Goal: Check status: Check status

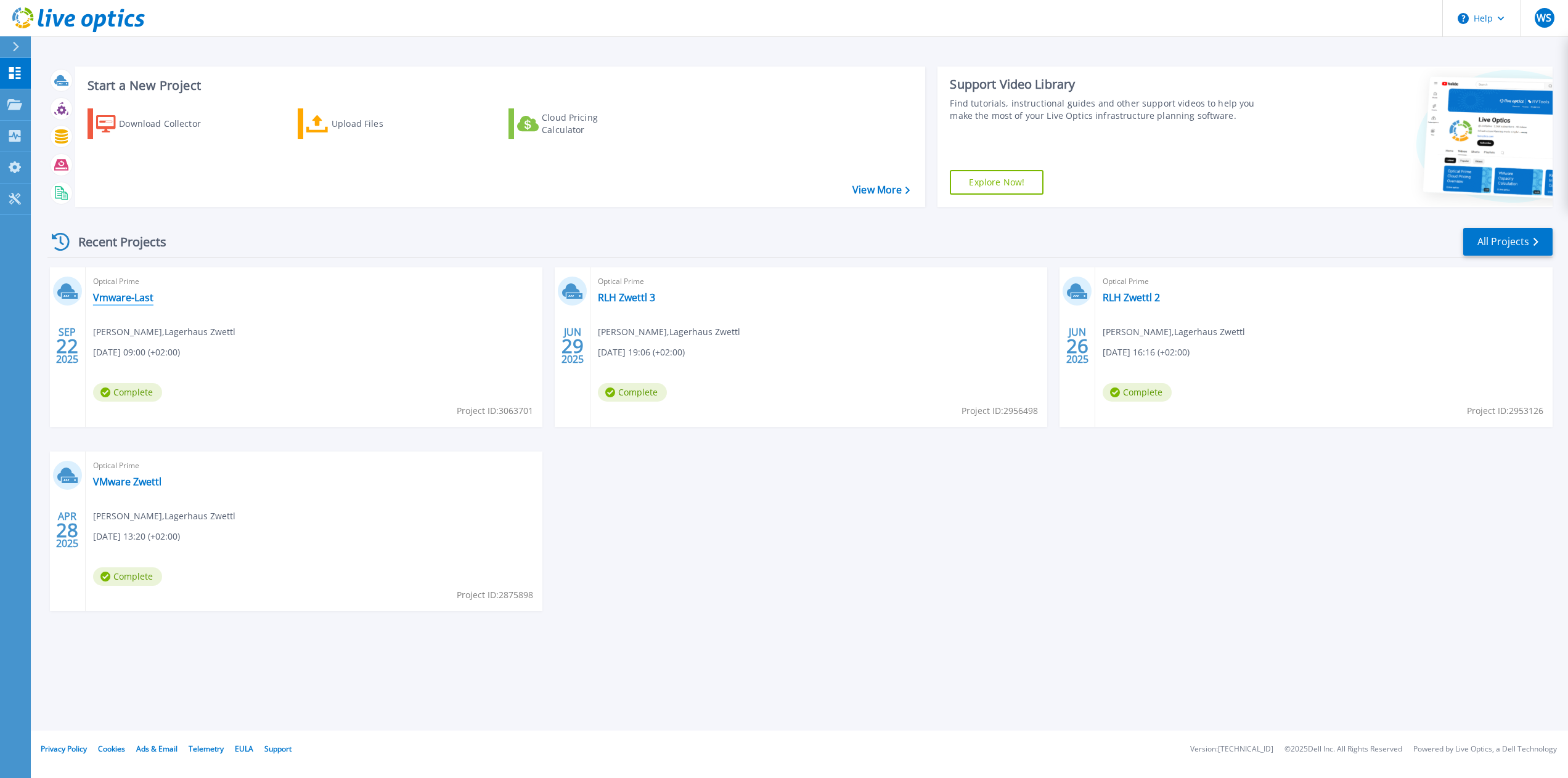
click at [128, 298] on link "Vmware-Last" at bounding box center [123, 297] width 60 height 12
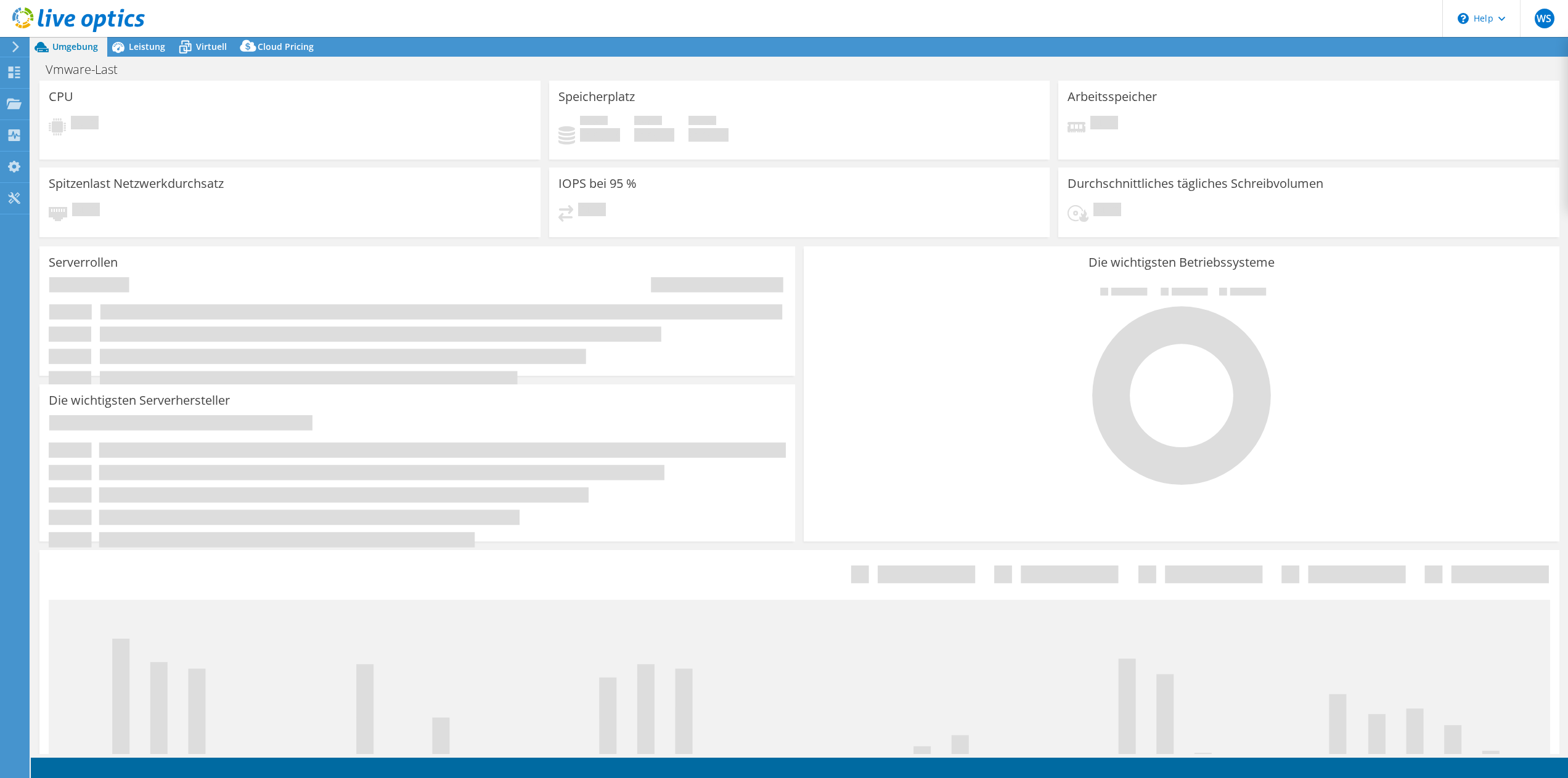
select select "USD"
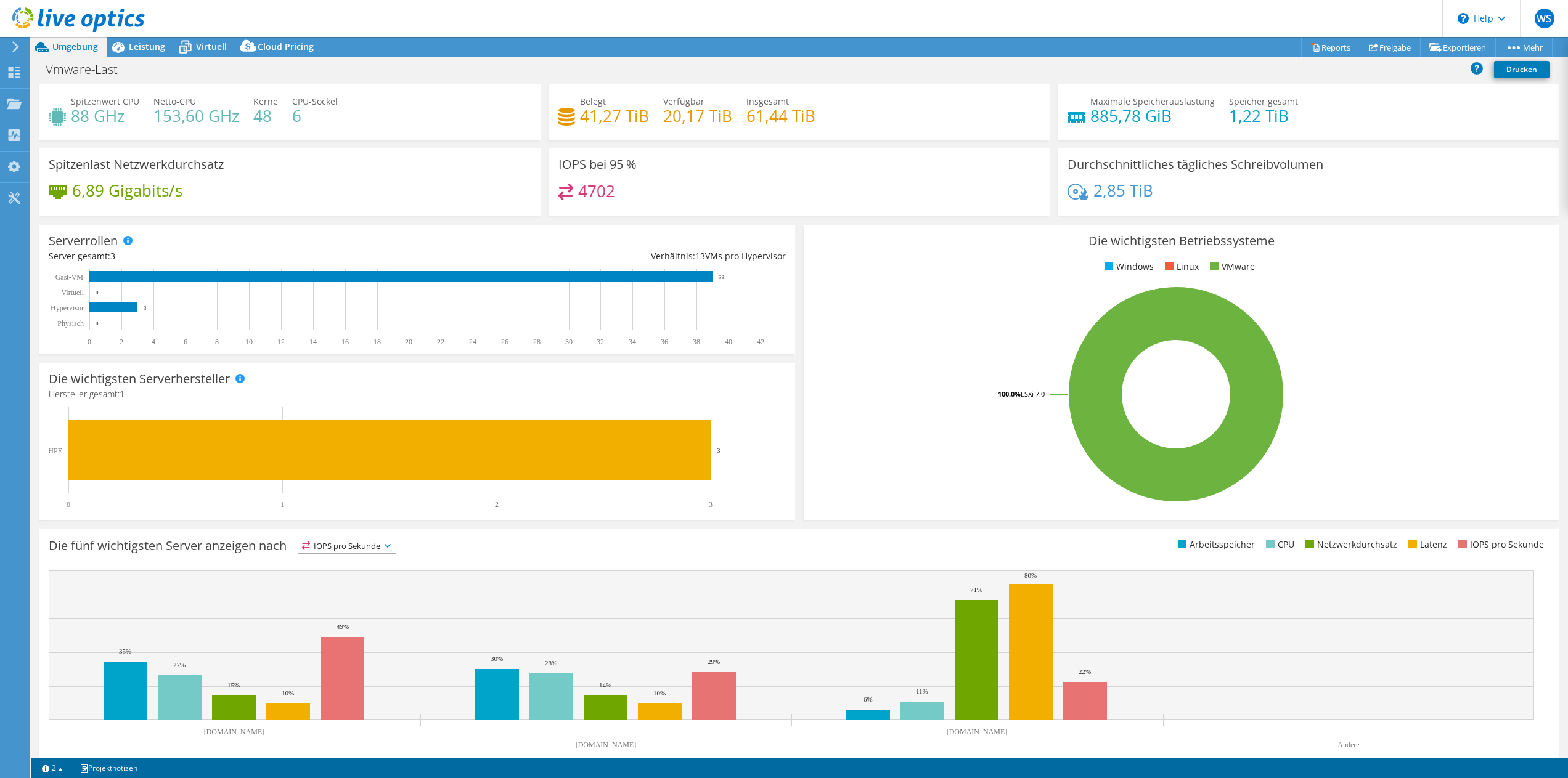
scroll to position [44, 0]
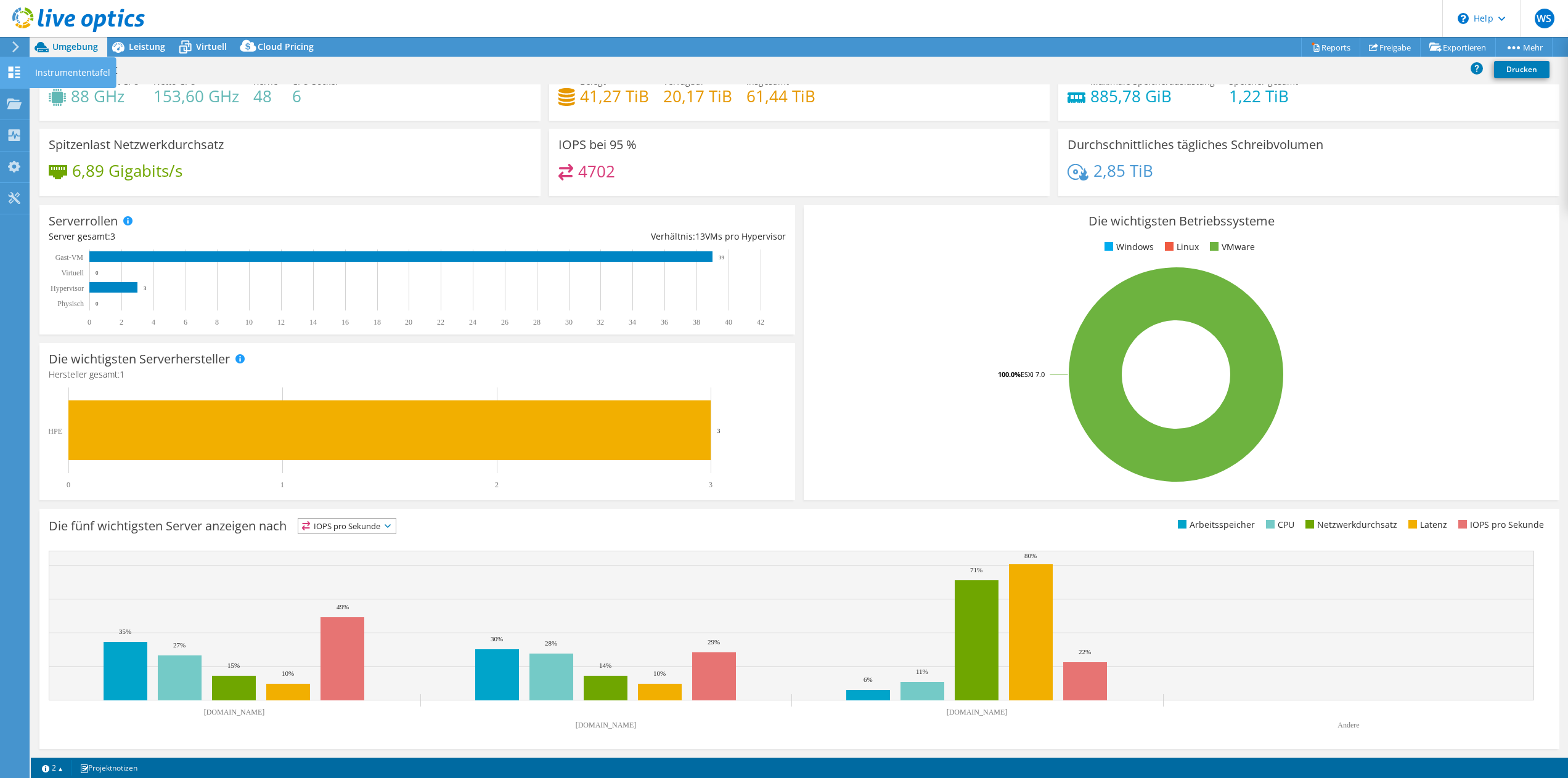
click at [15, 70] on use at bounding box center [14, 72] width 12 height 12
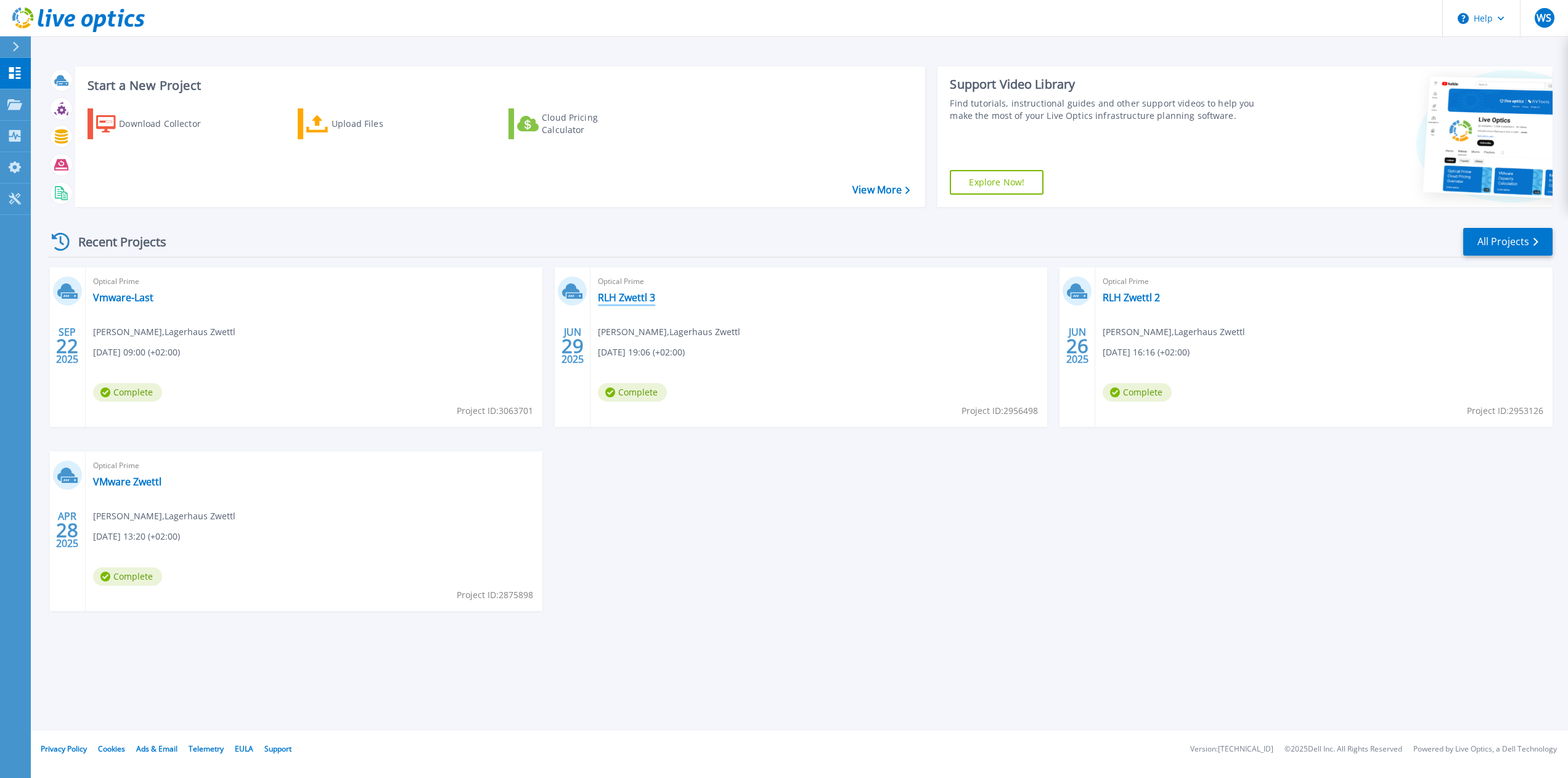
click at [637, 297] on link "RLH Zwettl 3" at bounding box center [626, 297] width 58 height 12
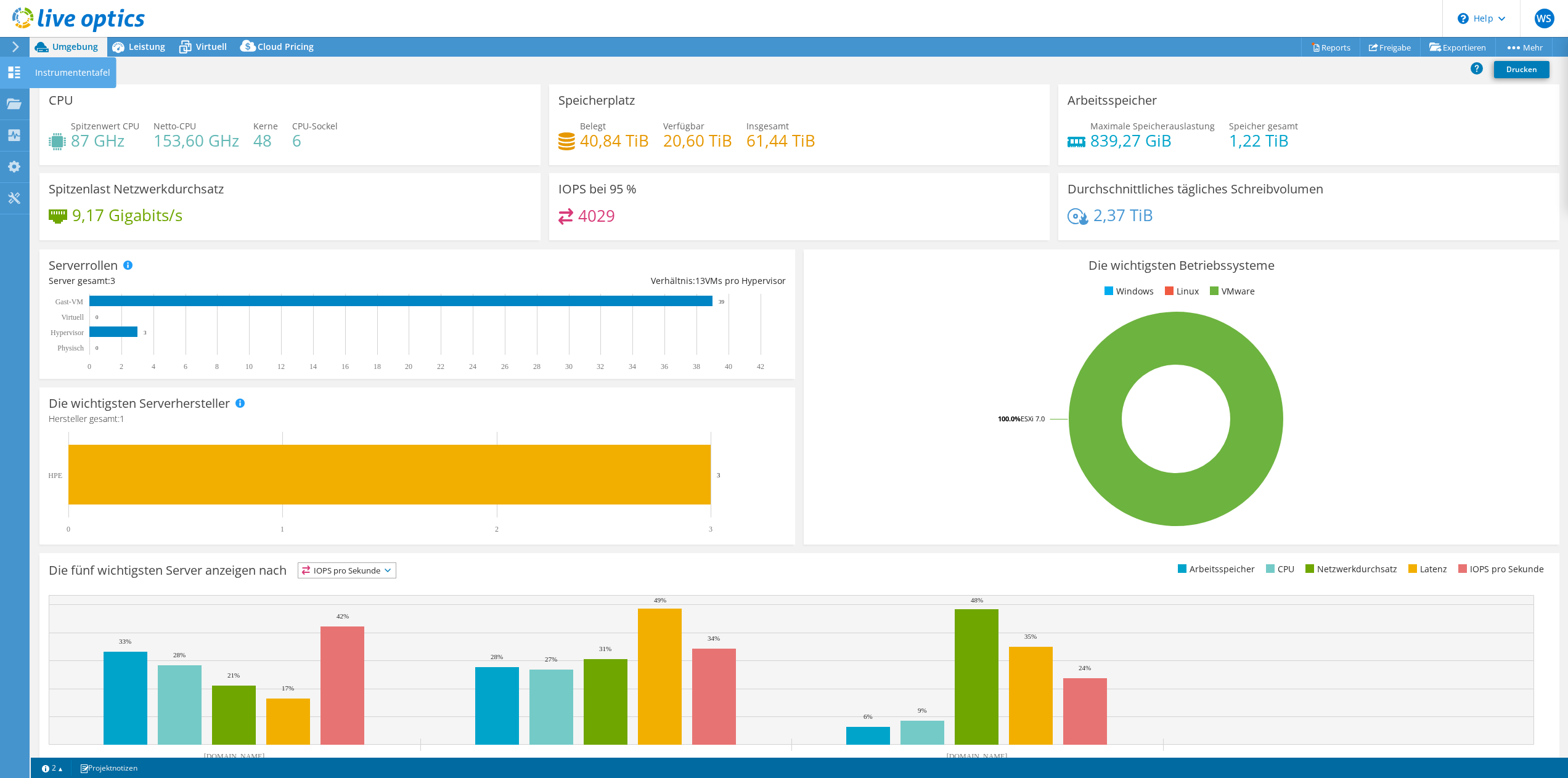
click at [12, 74] on use at bounding box center [14, 72] width 12 height 12
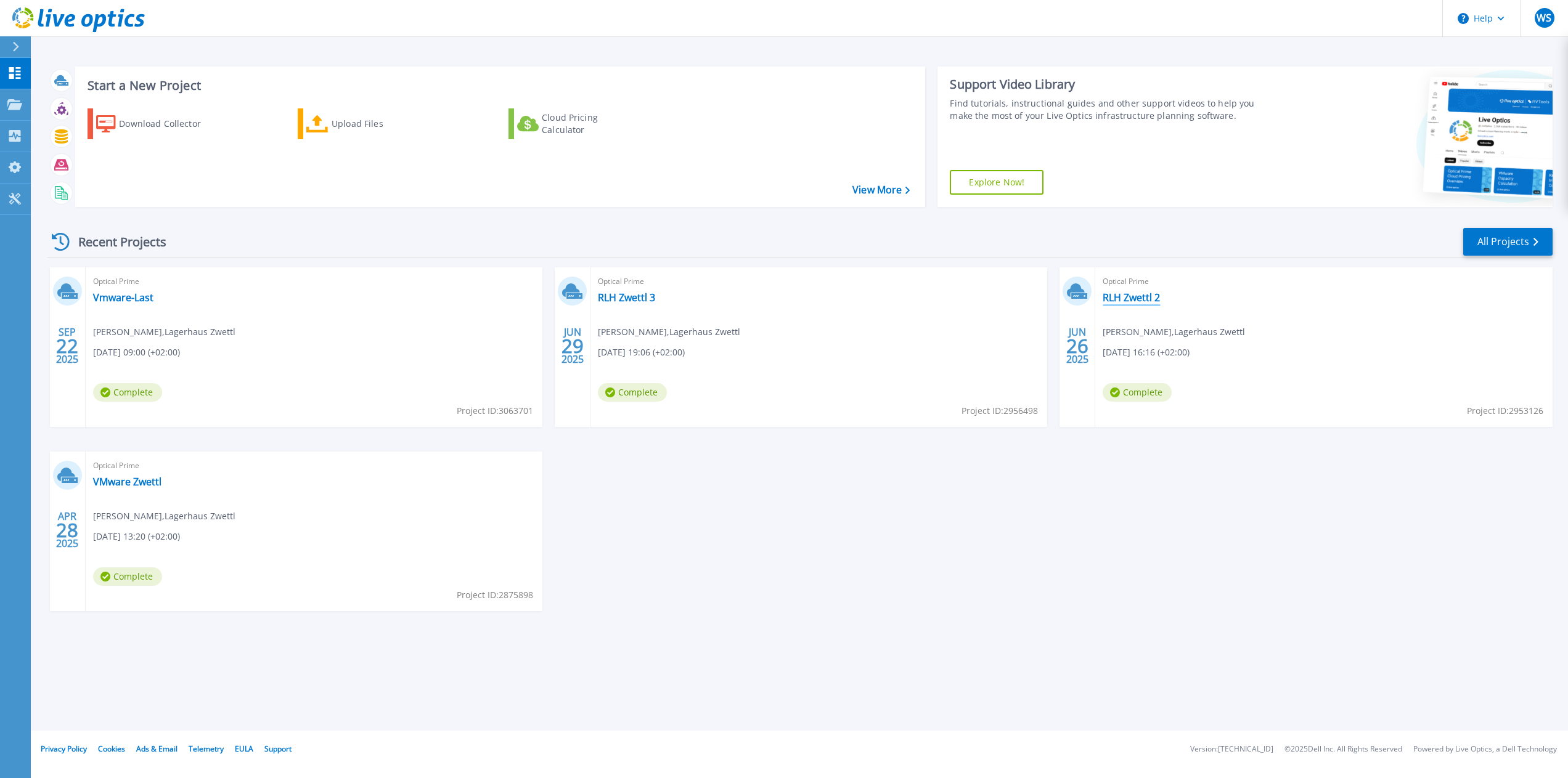
click at [1132, 297] on link "RLH Zwettl 2" at bounding box center [1132, 297] width 58 height 12
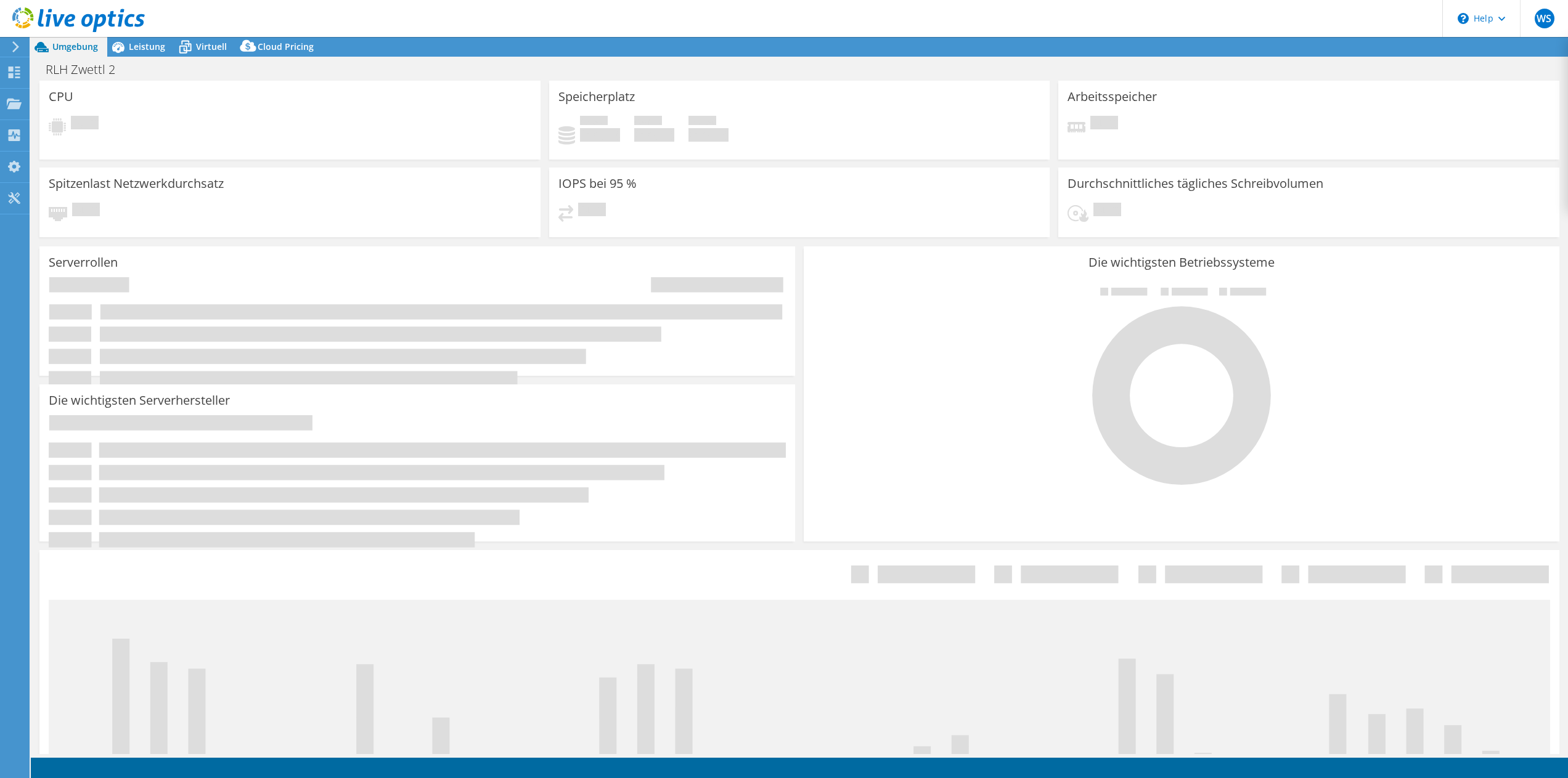
select select "USD"
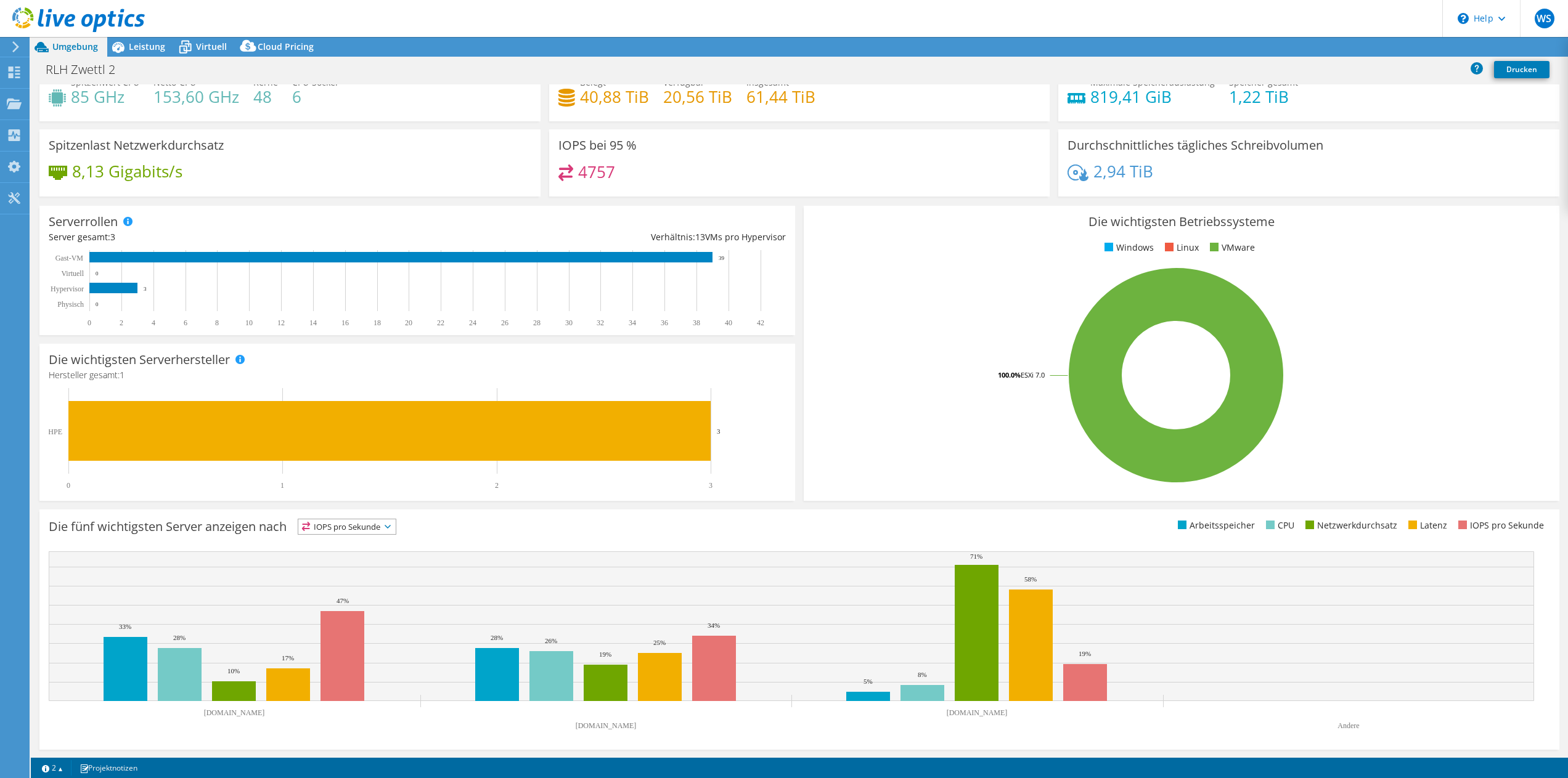
scroll to position [44, 0]
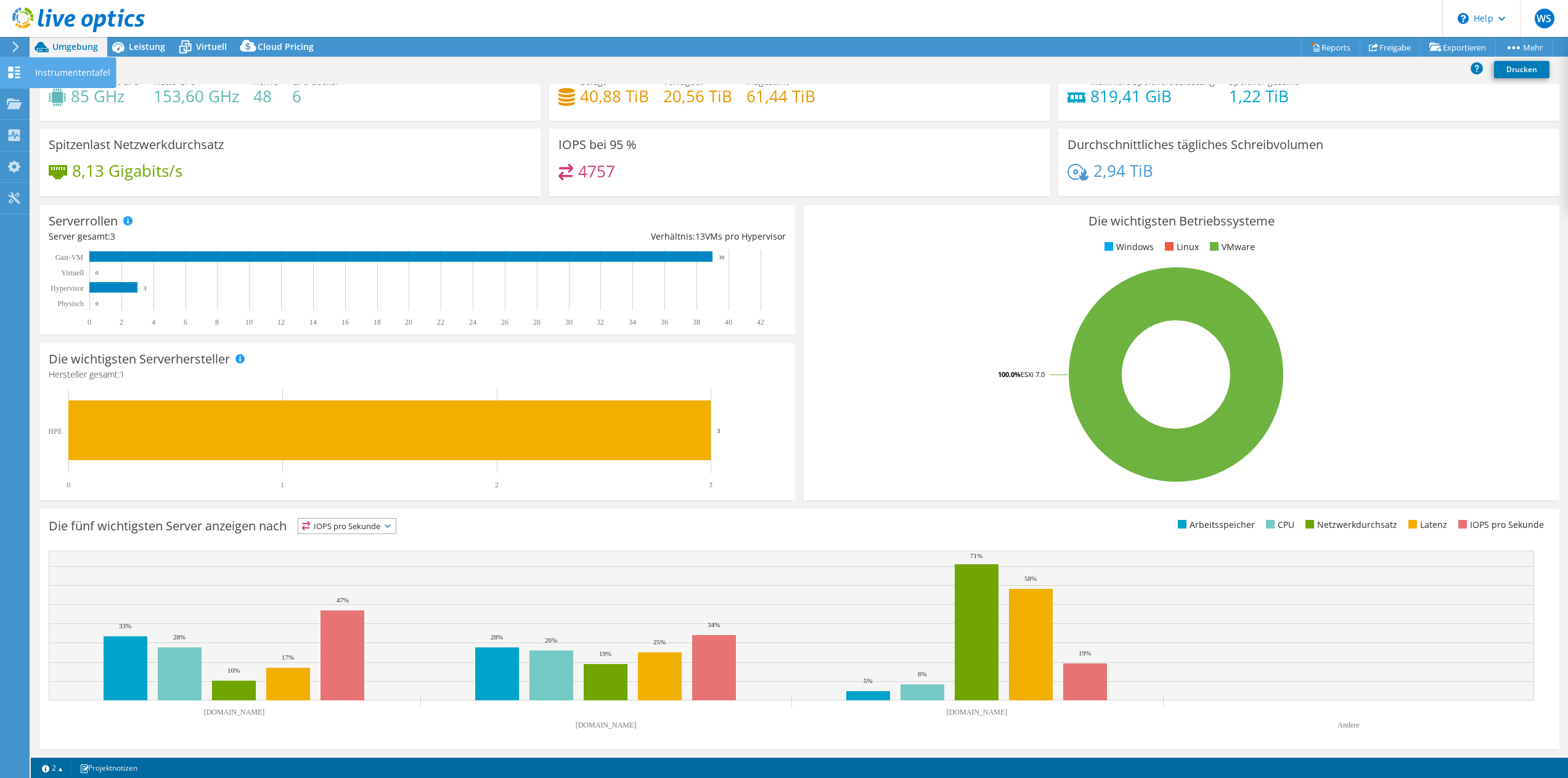
click at [13, 70] on use at bounding box center [14, 72] width 12 height 12
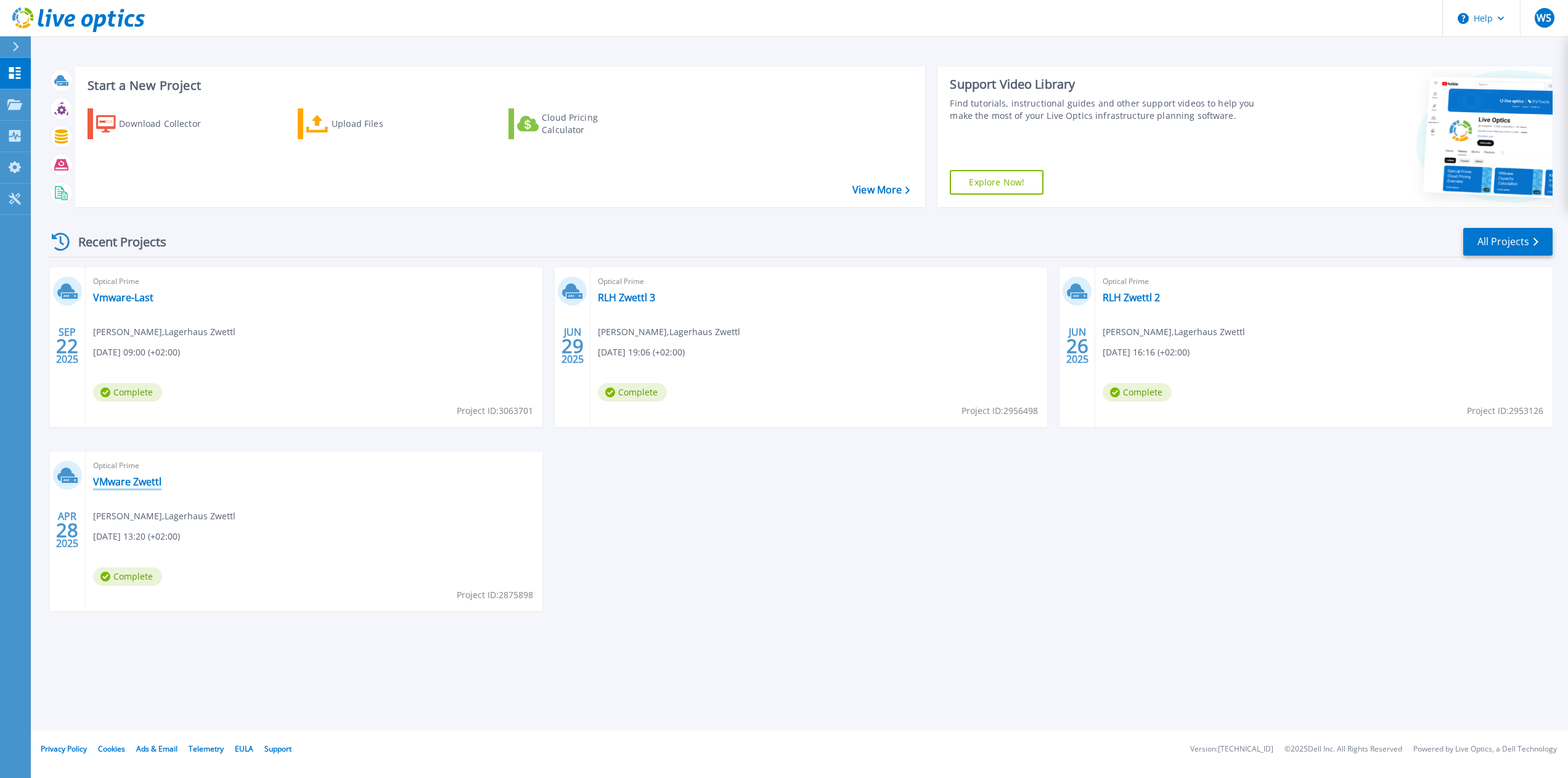
click at [111, 480] on link "VMware Zwettl" at bounding box center [127, 481] width 68 height 12
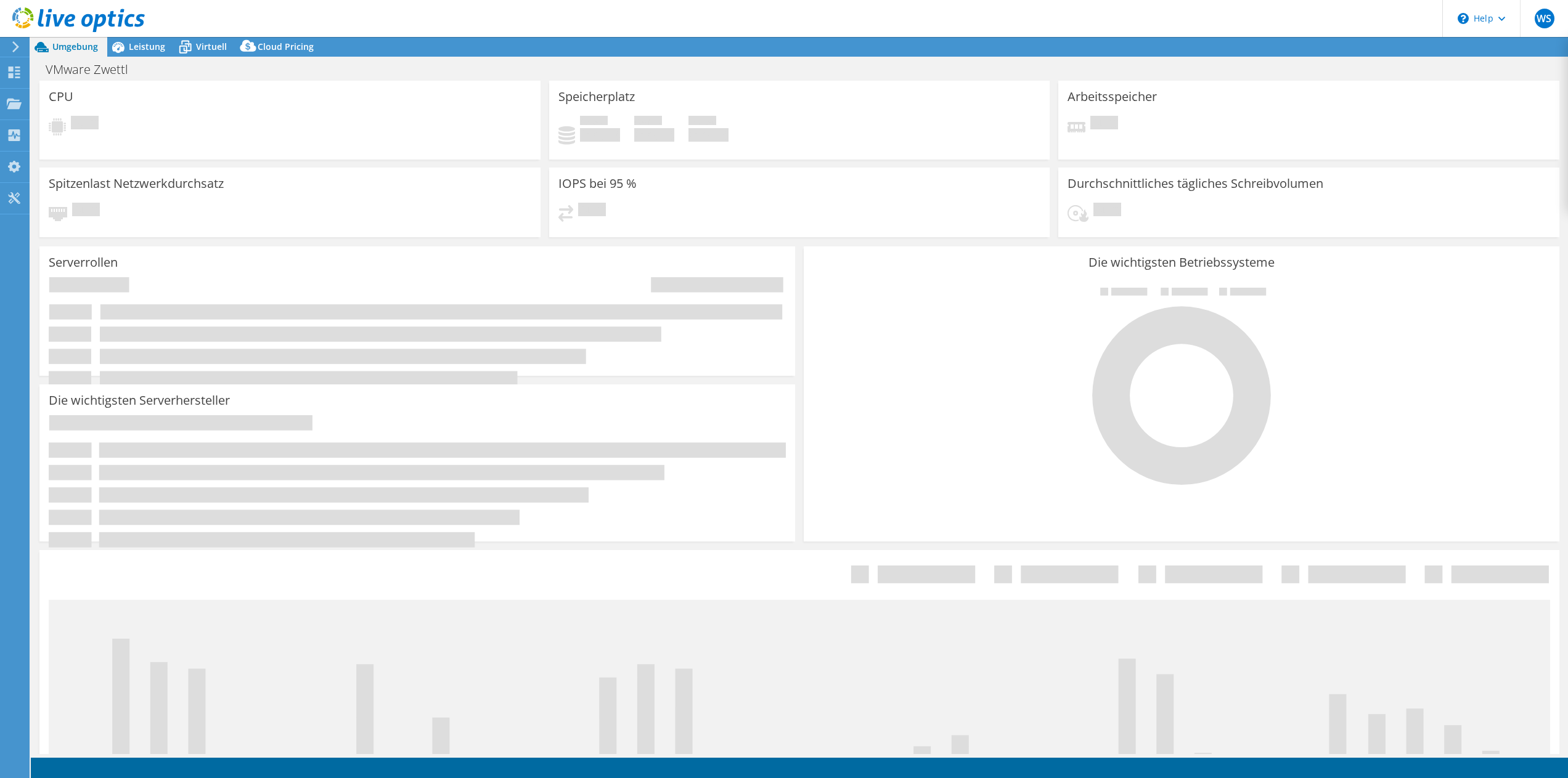
select select "EUFrankfurt"
select select "EUR"
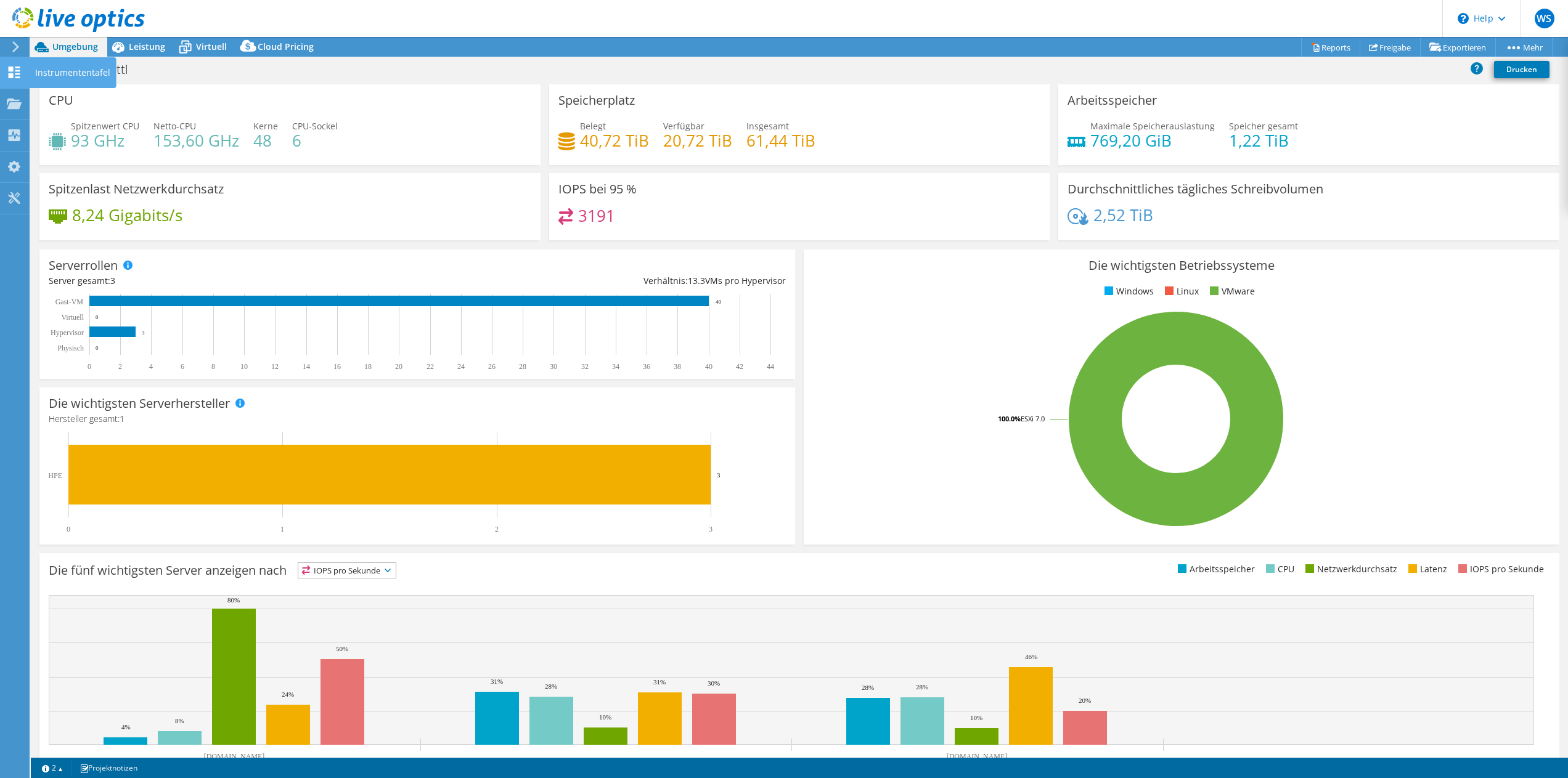
click at [19, 68] on icon at bounding box center [14, 72] width 15 height 12
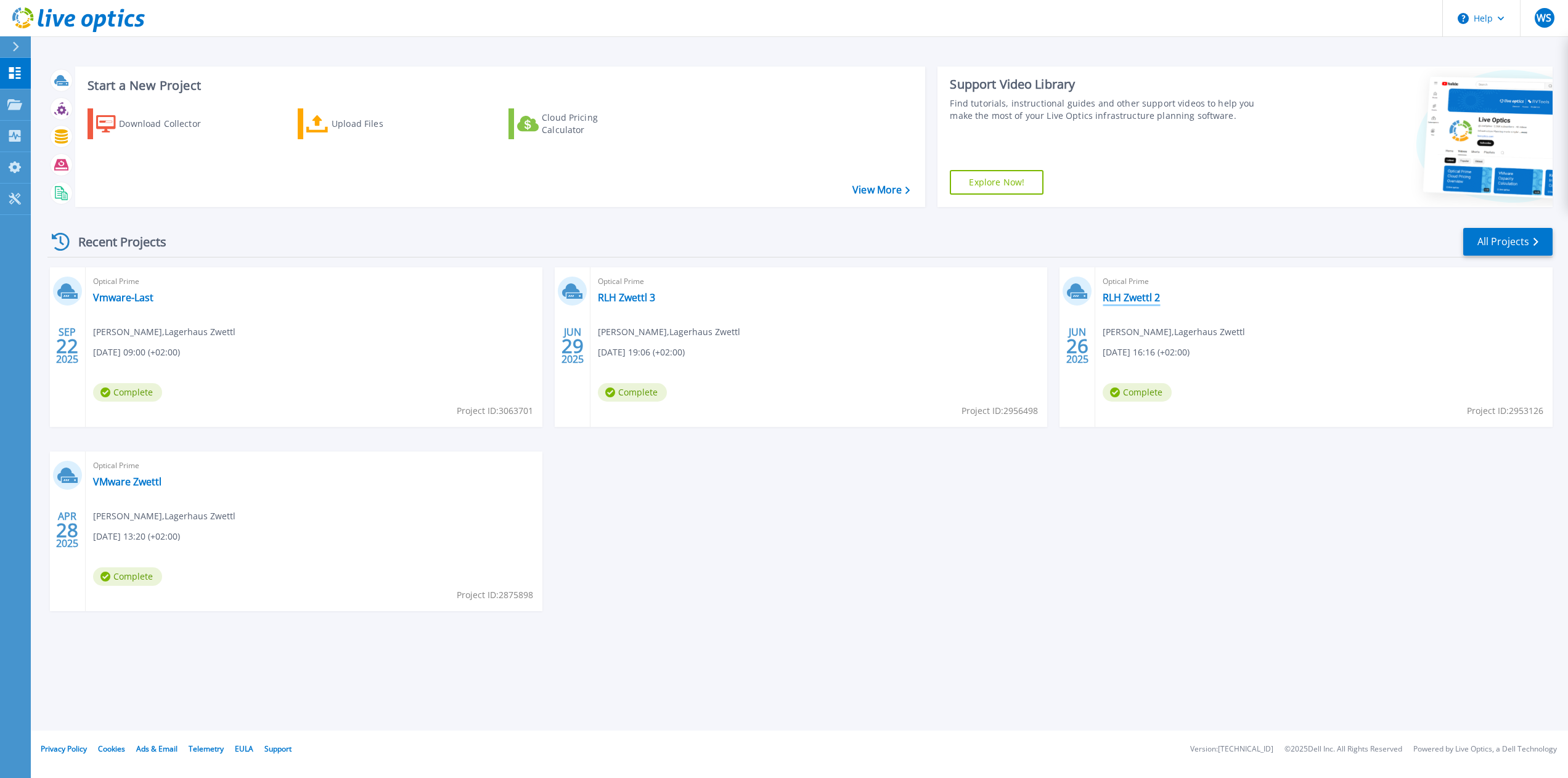
click at [1136, 292] on link "RLH Zwettl 2" at bounding box center [1132, 297] width 58 height 12
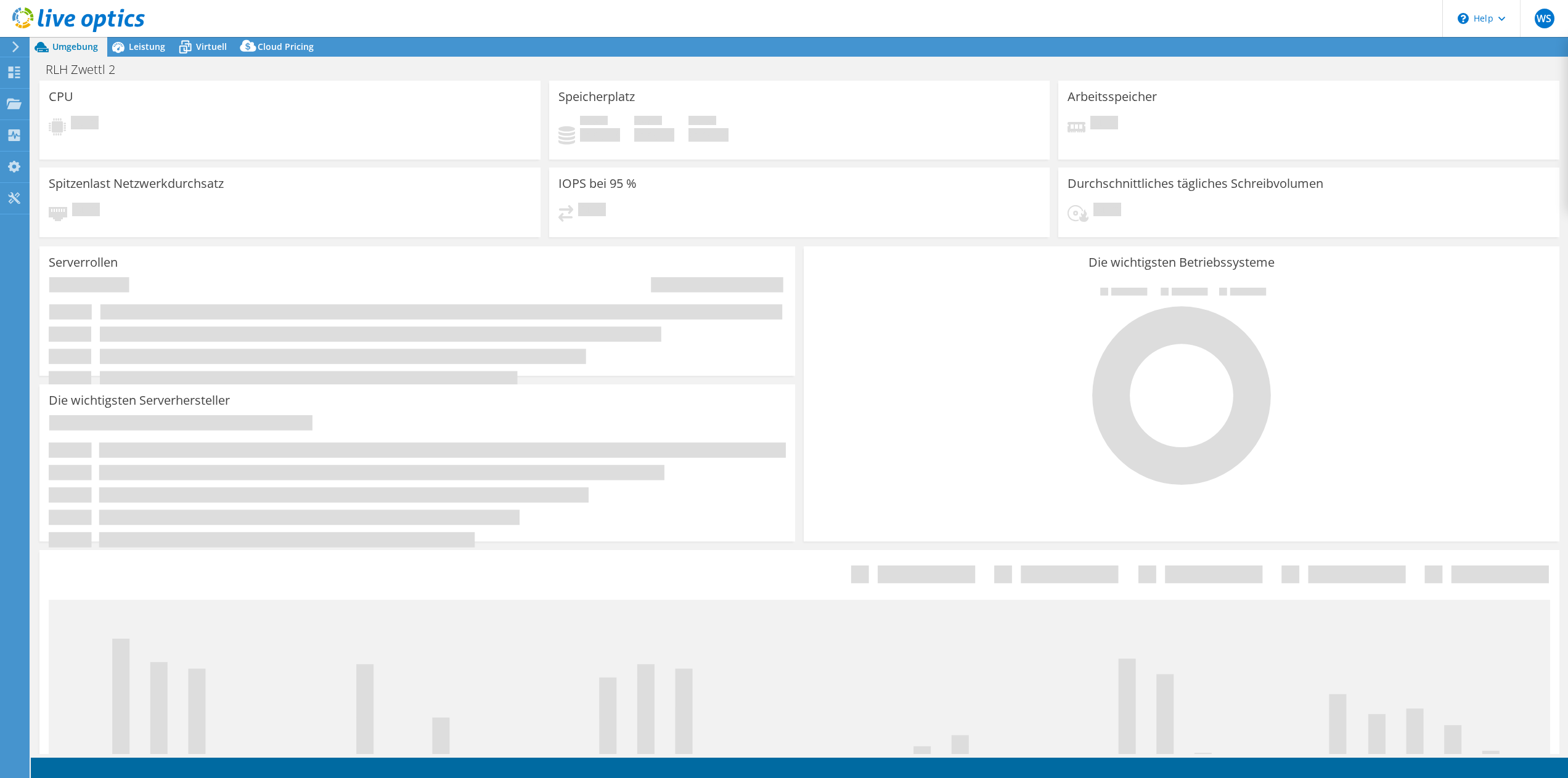
select select "USD"
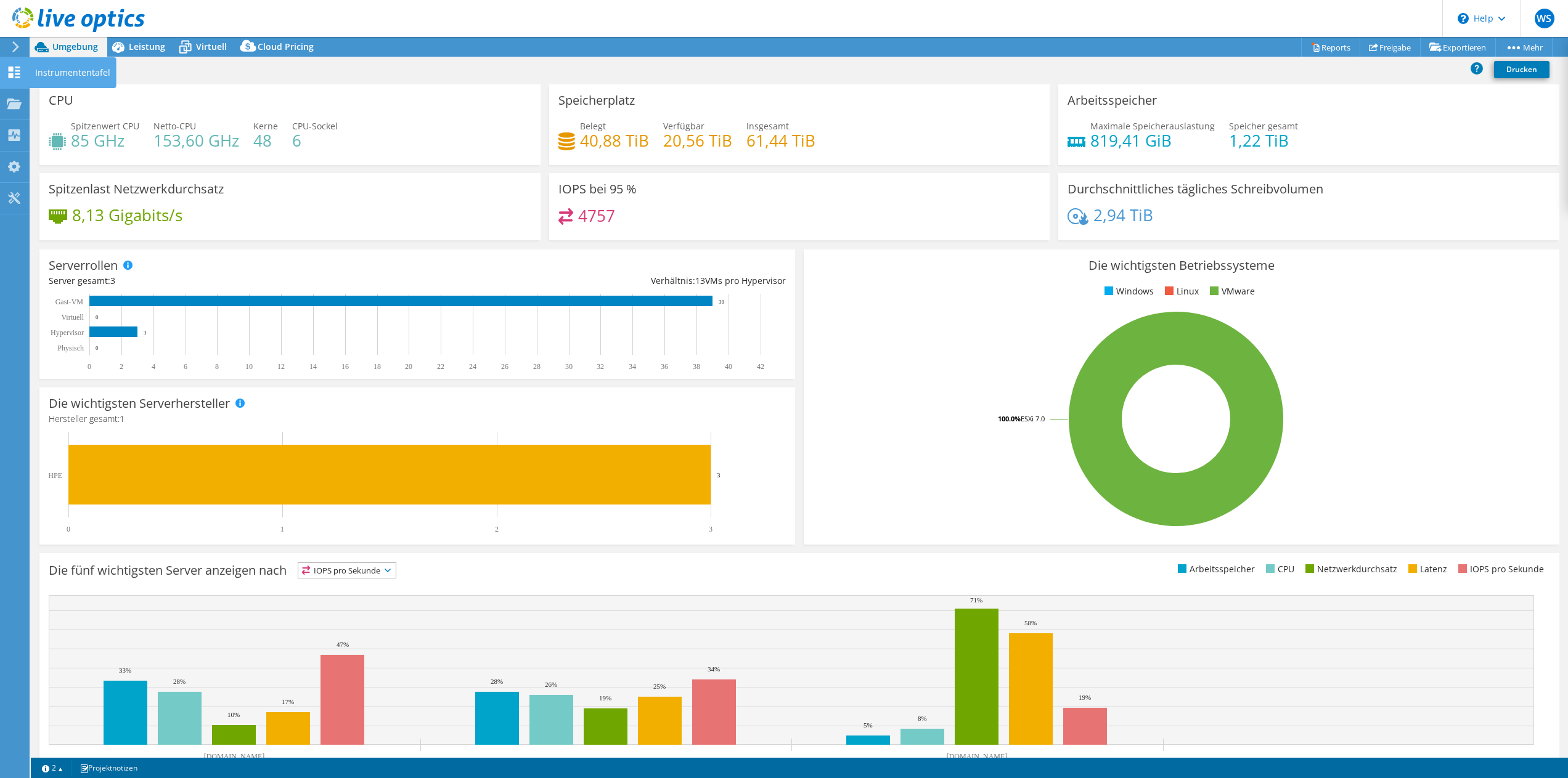
click at [17, 72] on icon at bounding box center [14, 72] width 15 height 12
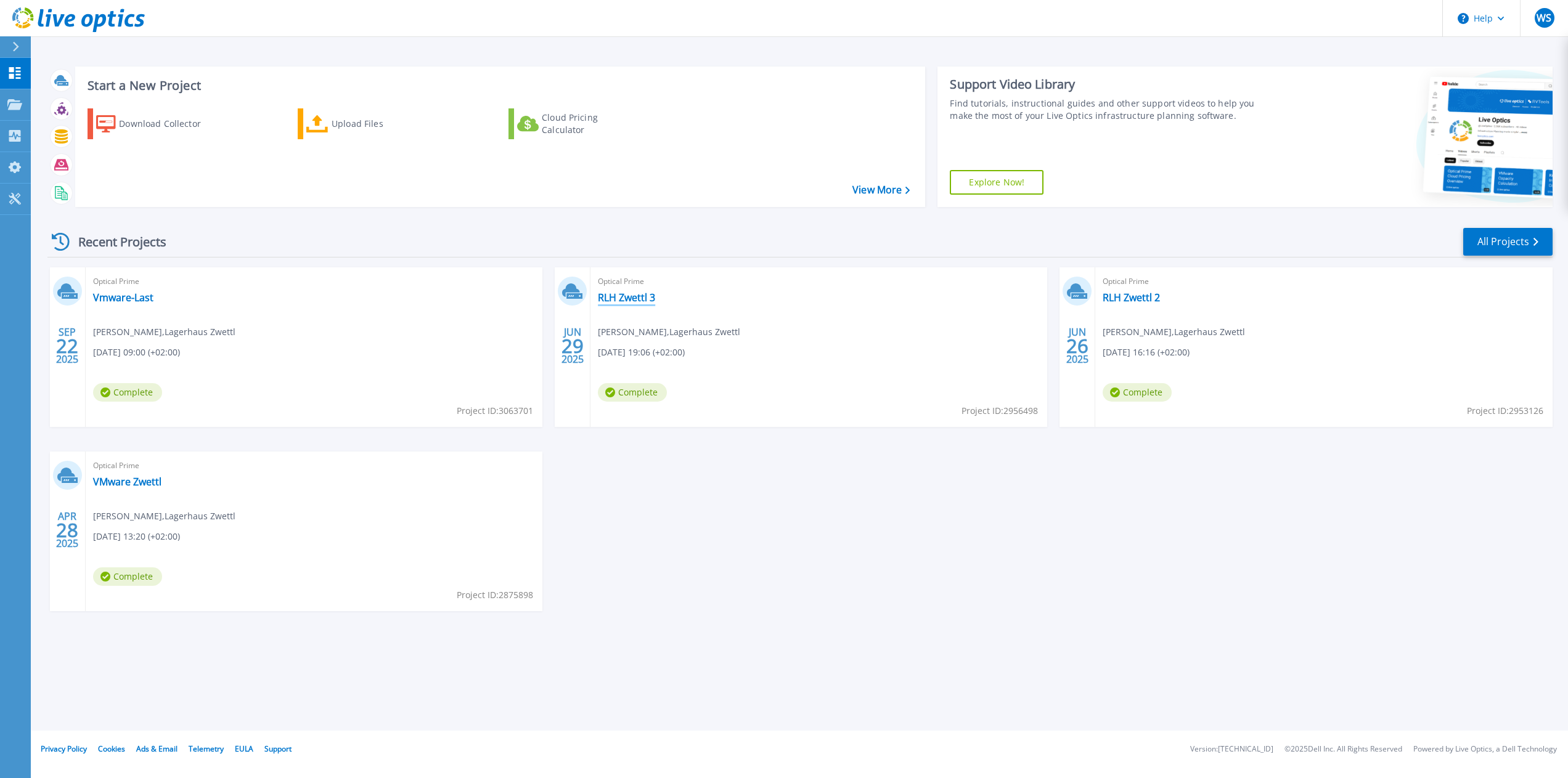
click at [632, 299] on link "RLH Zwettl 3" at bounding box center [626, 297] width 58 height 12
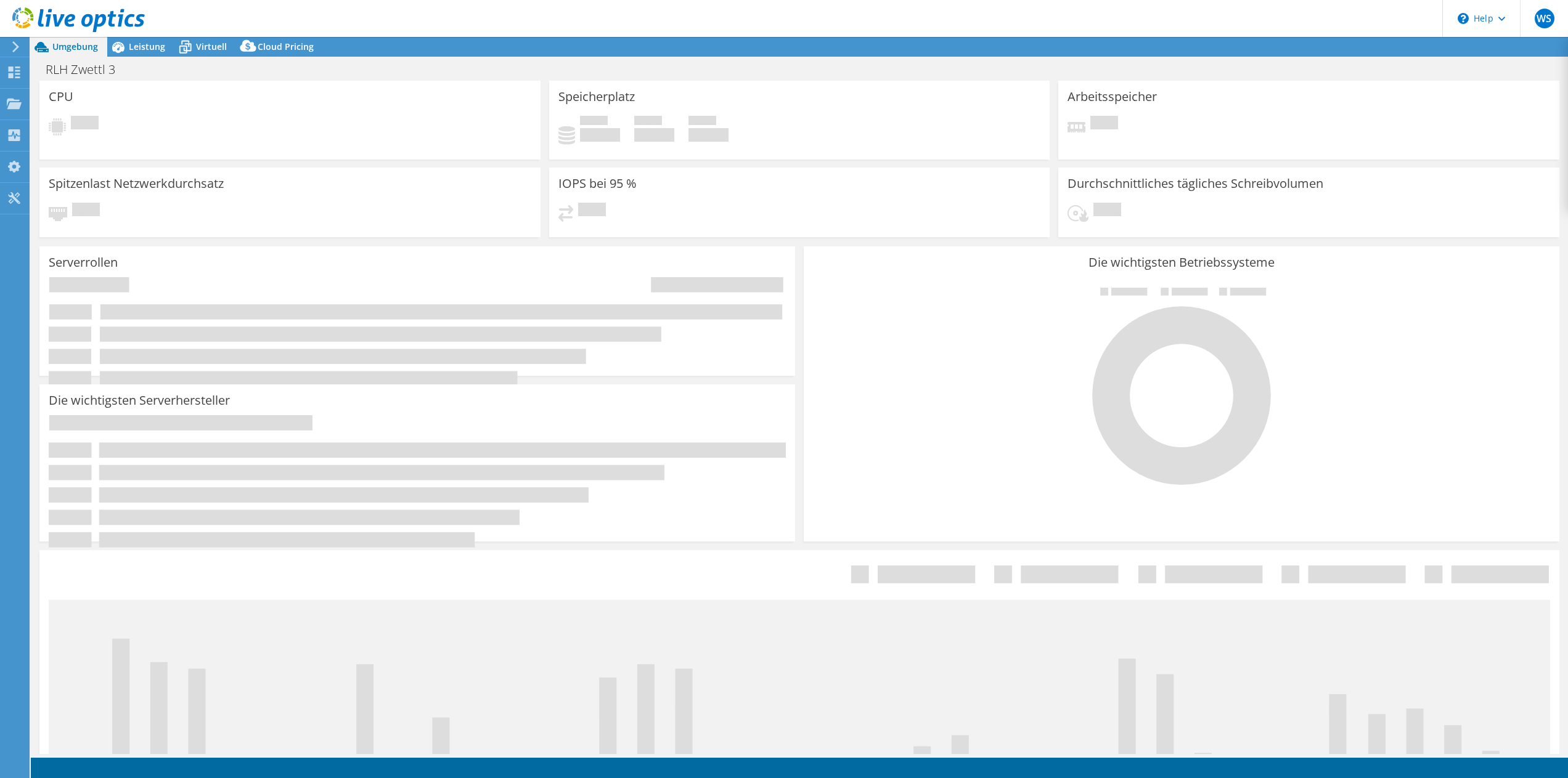
select select "USD"
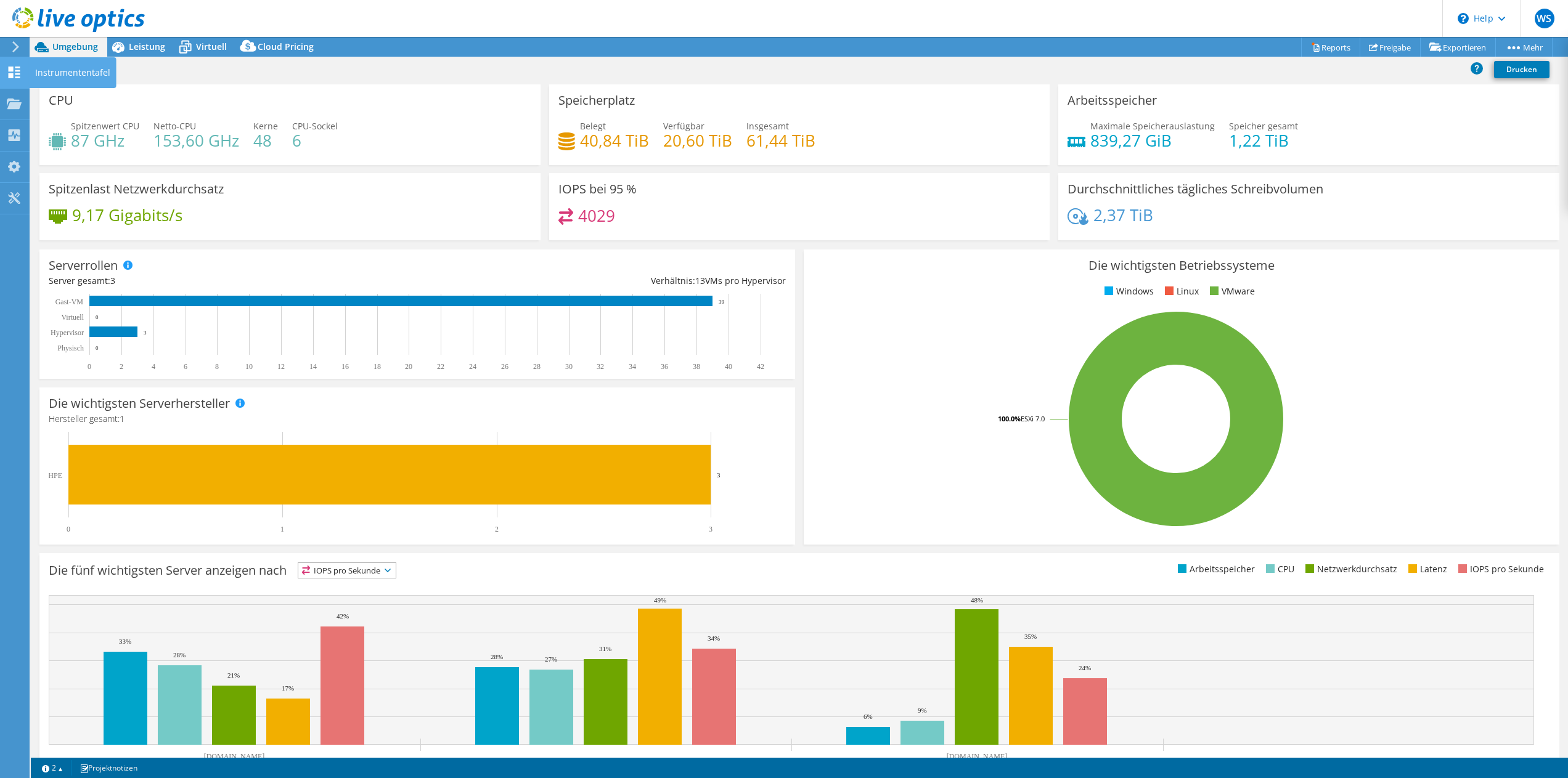
click at [17, 74] on use at bounding box center [14, 72] width 12 height 12
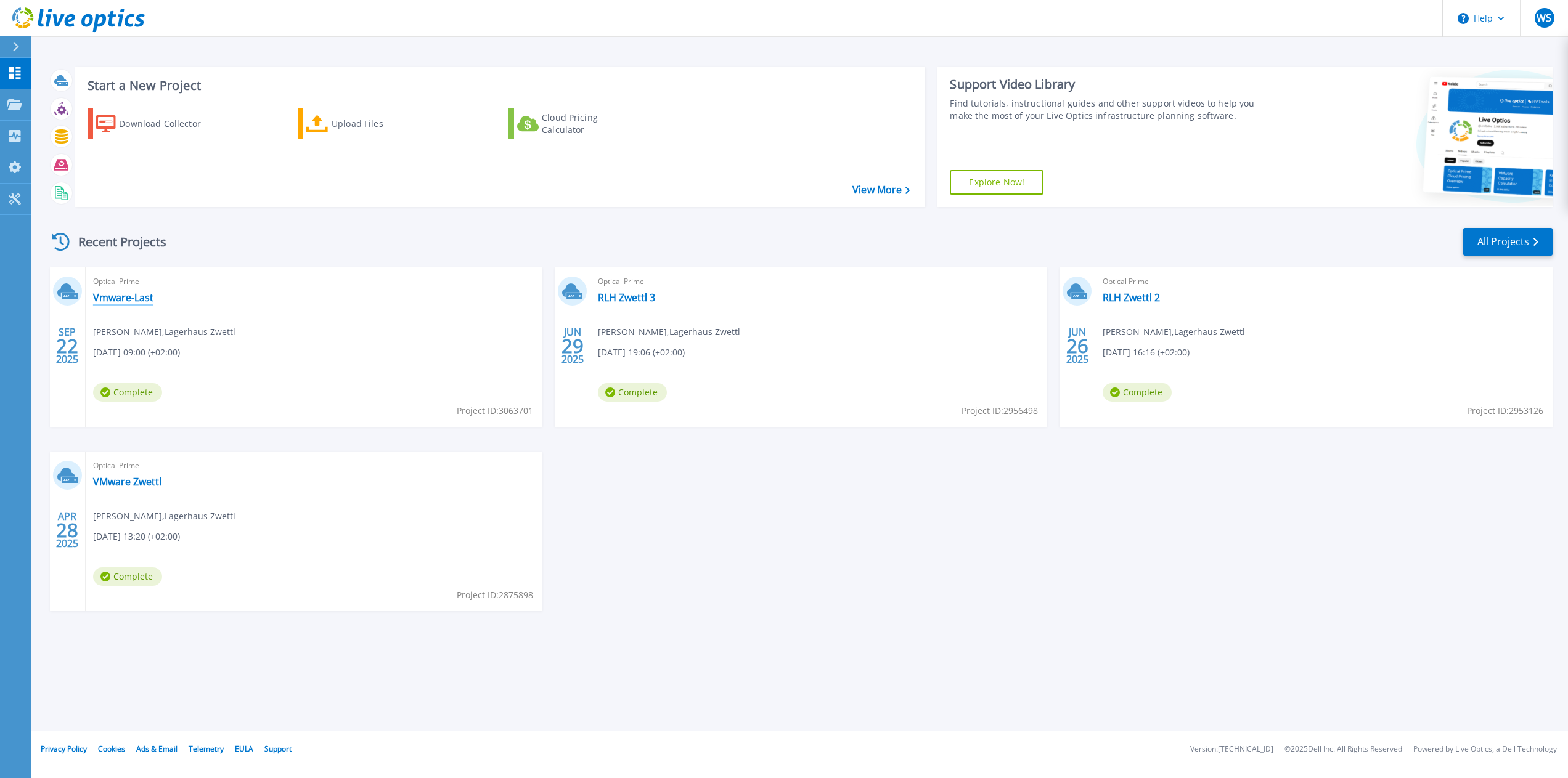
click at [117, 295] on link "Vmware-Last" at bounding box center [123, 297] width 60 height 12
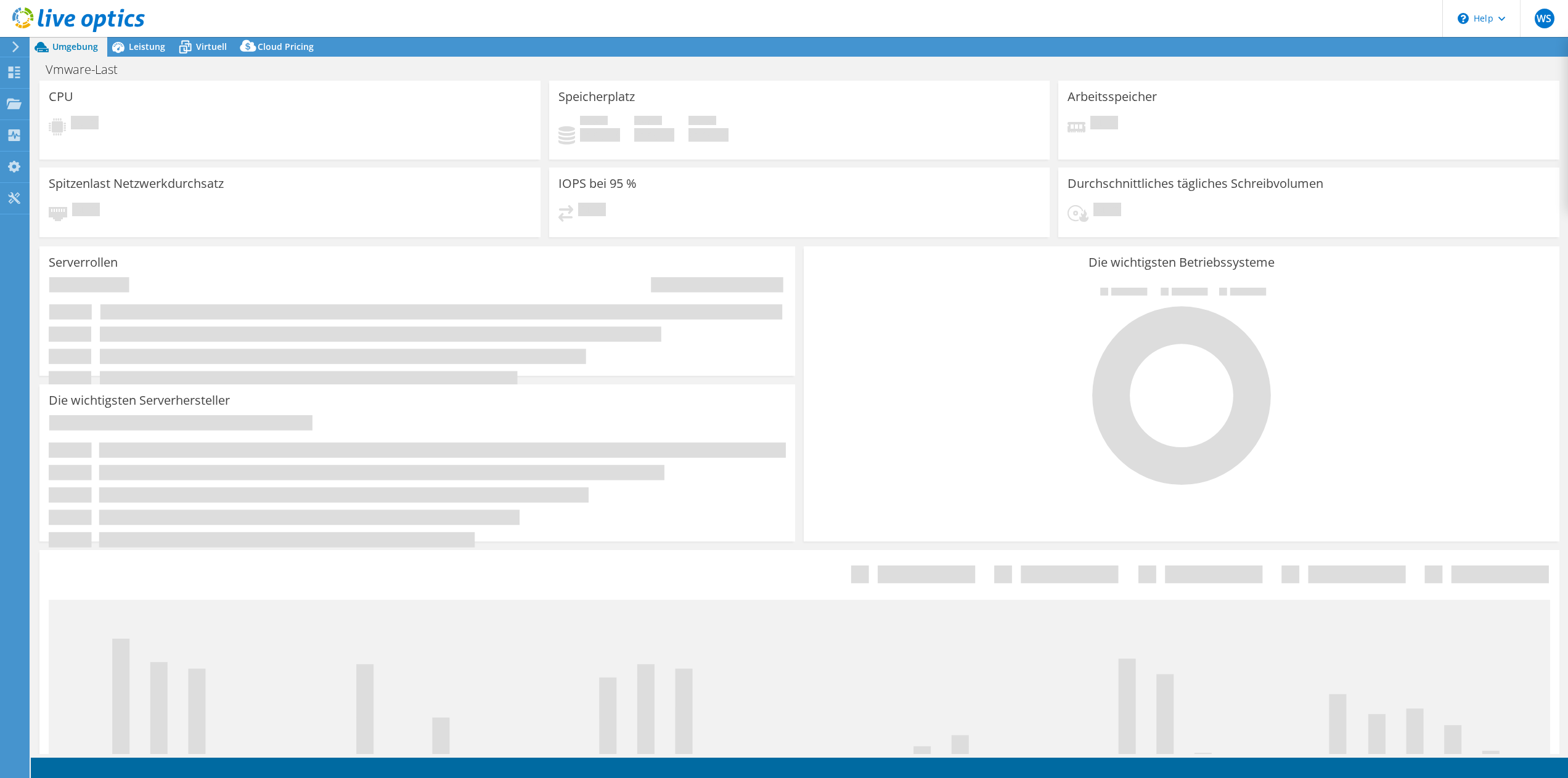
select select "USD"
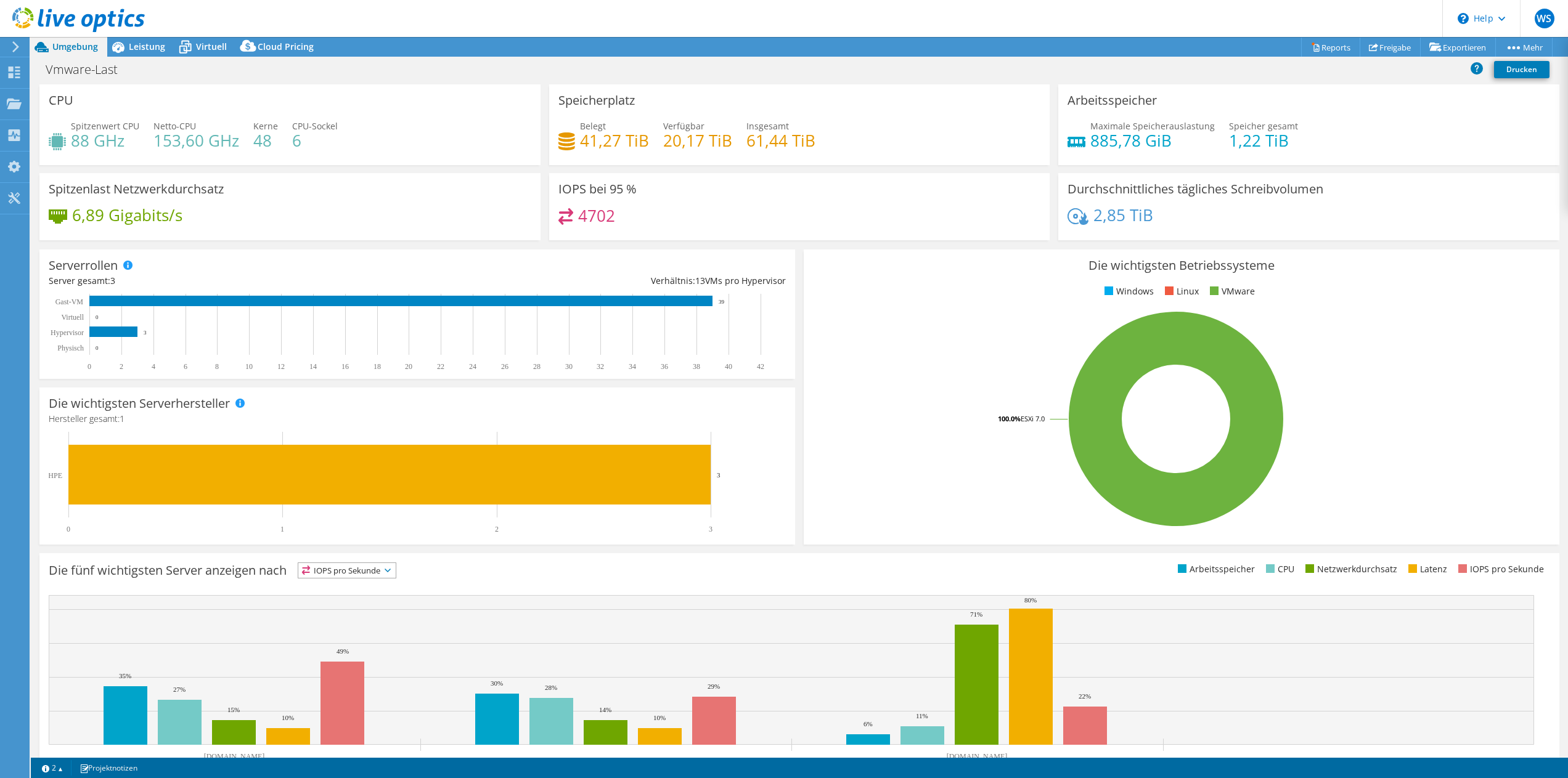
scroll to position [44, 0]
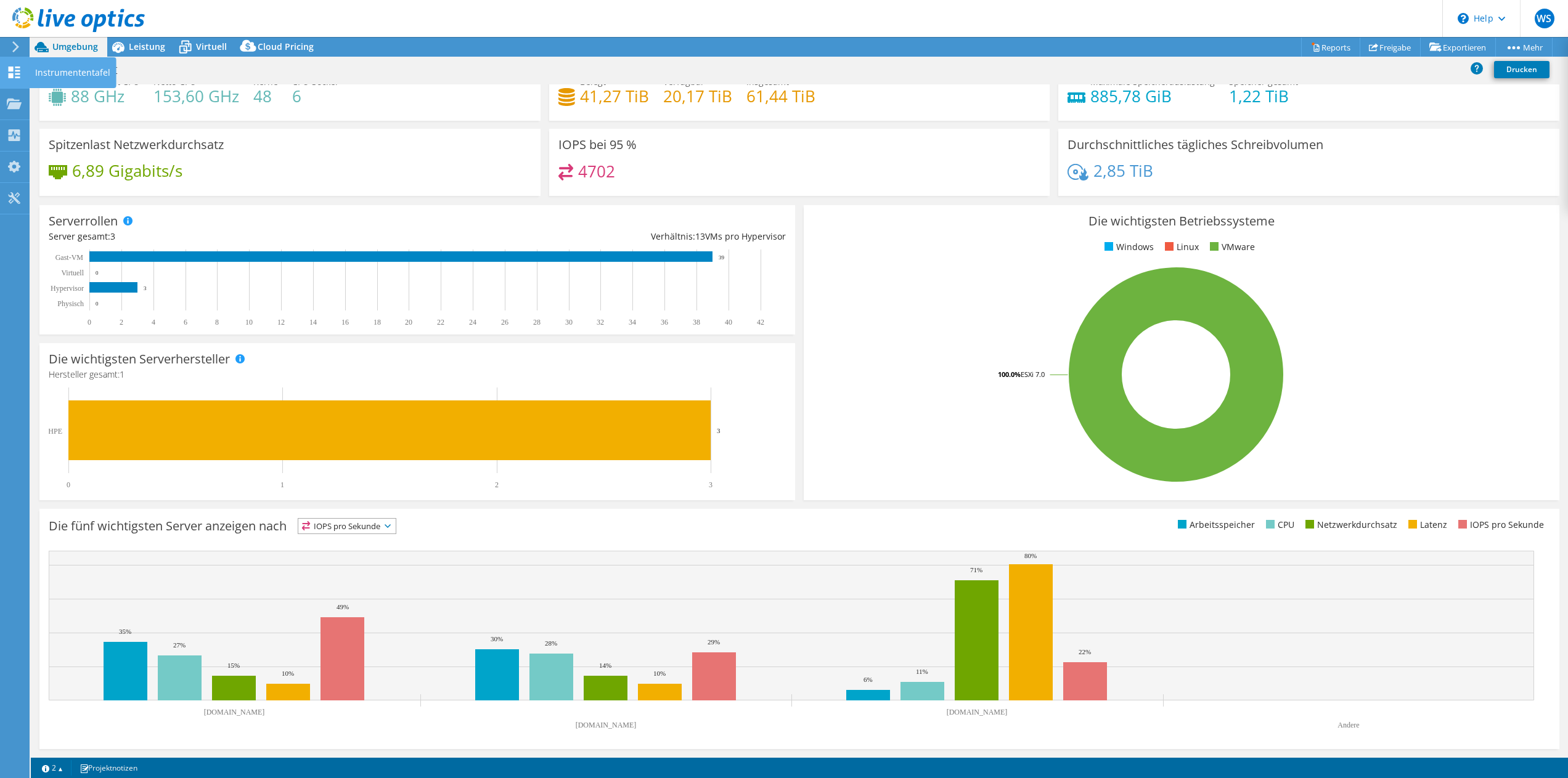
click at [14, 71] on icon at bounding box center [14, 72] width 15 height 12
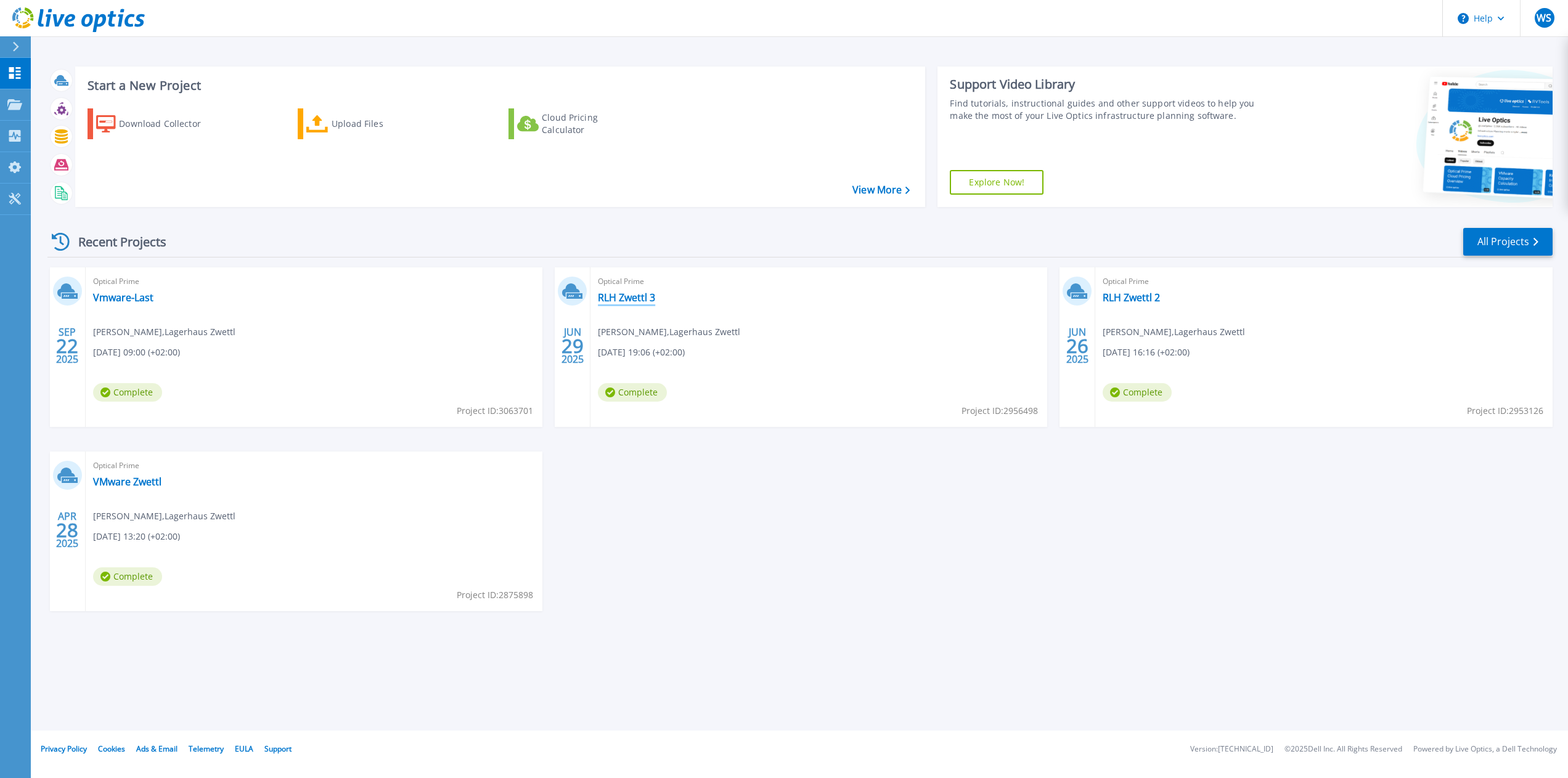
click at [643, 298] on link "RLH Zwettl 3" at bounding box center [626, 297] width 58 height 12
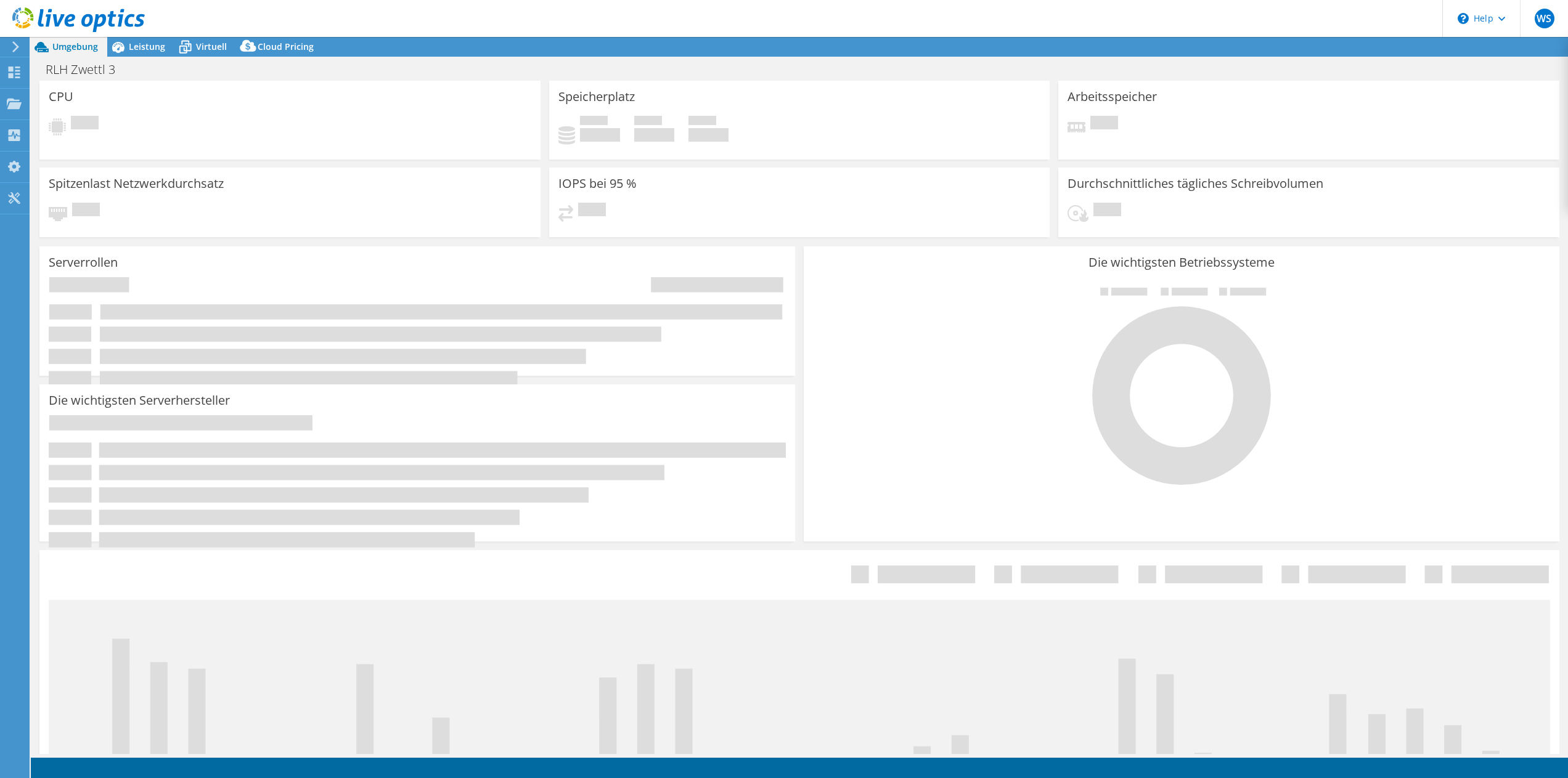
select select "USD"
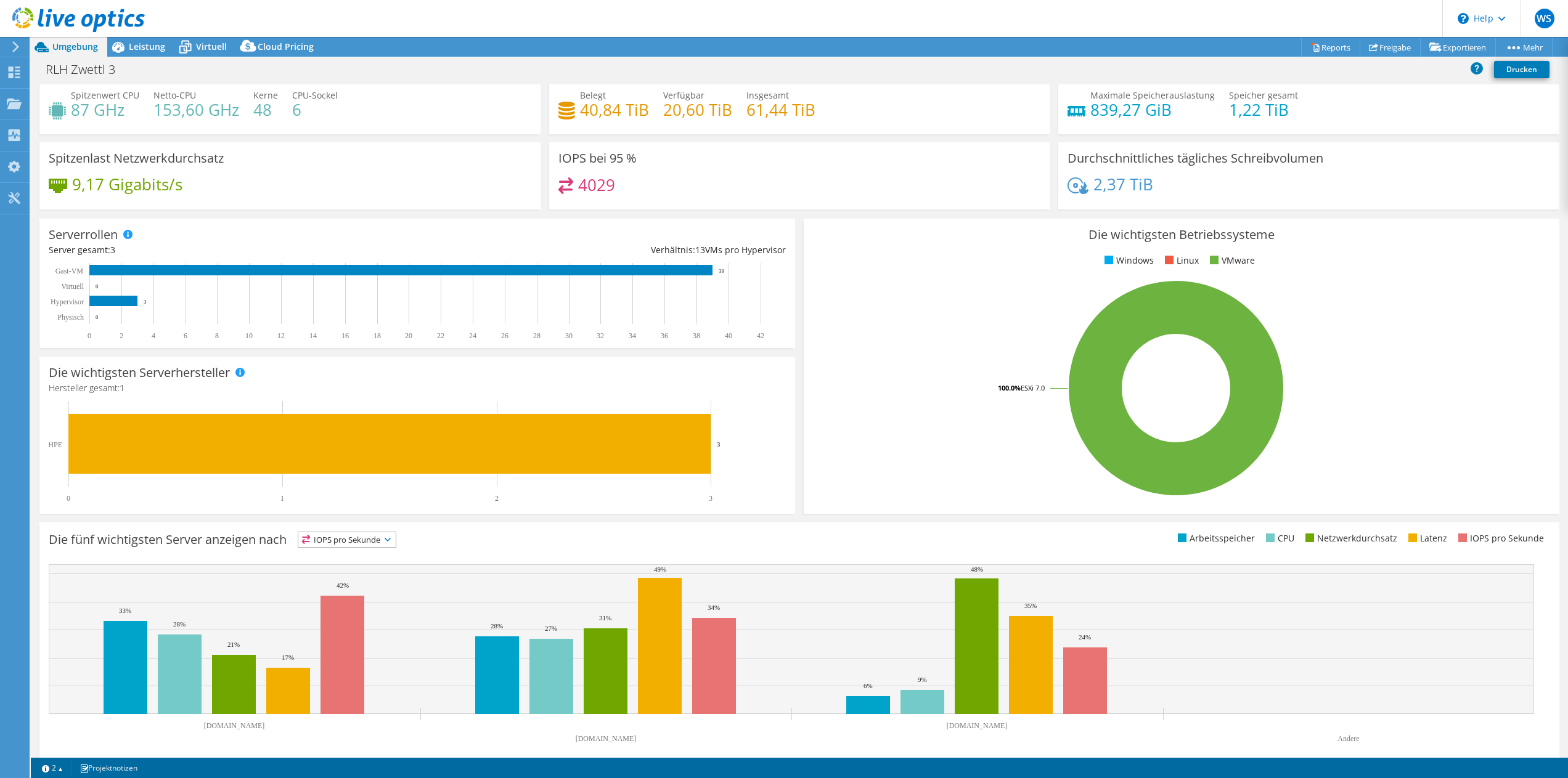
scroll to position [44, 0]
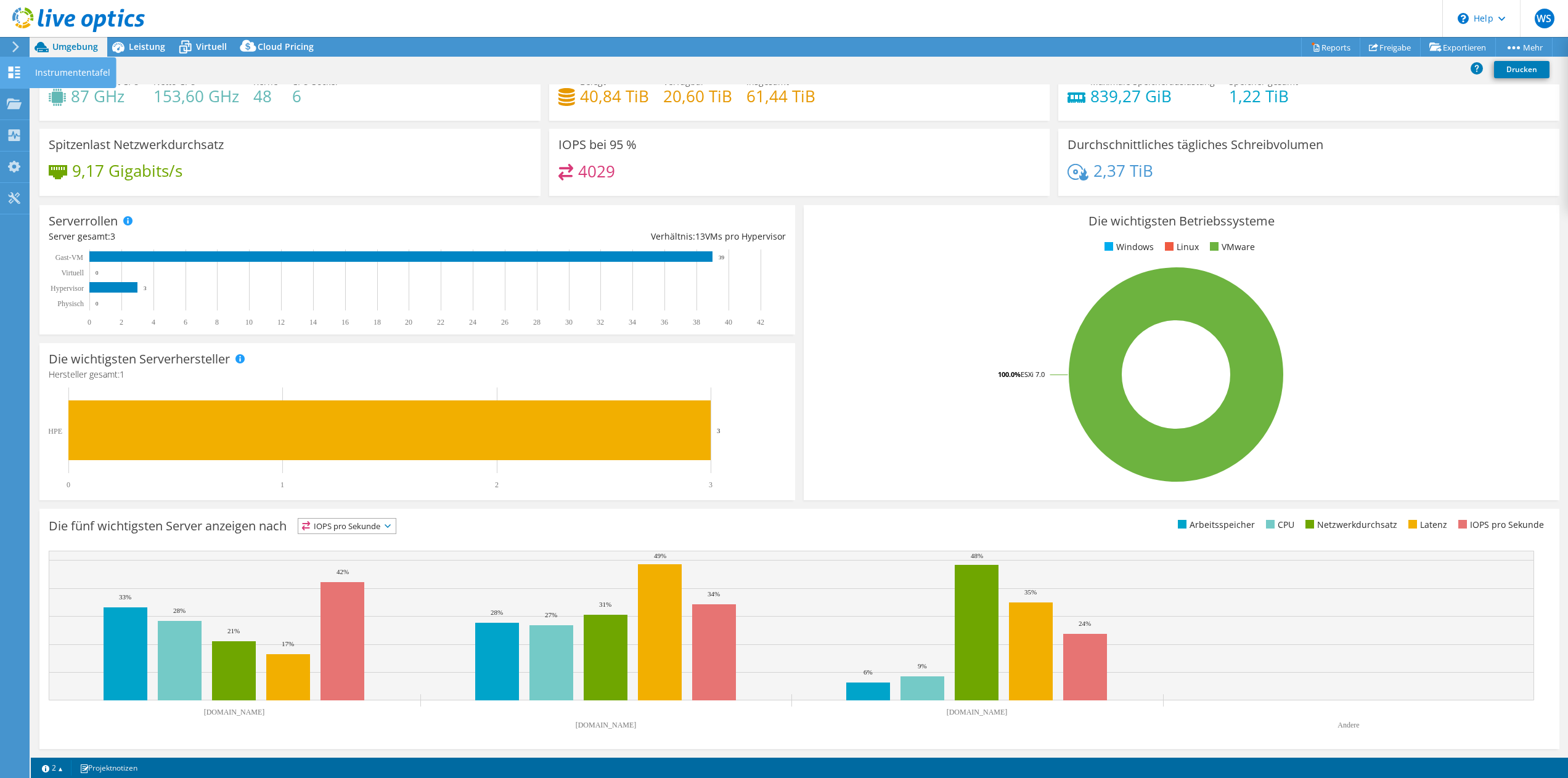
click at [11, 68] on use at bounding box center [14, 72] width 12 height 12
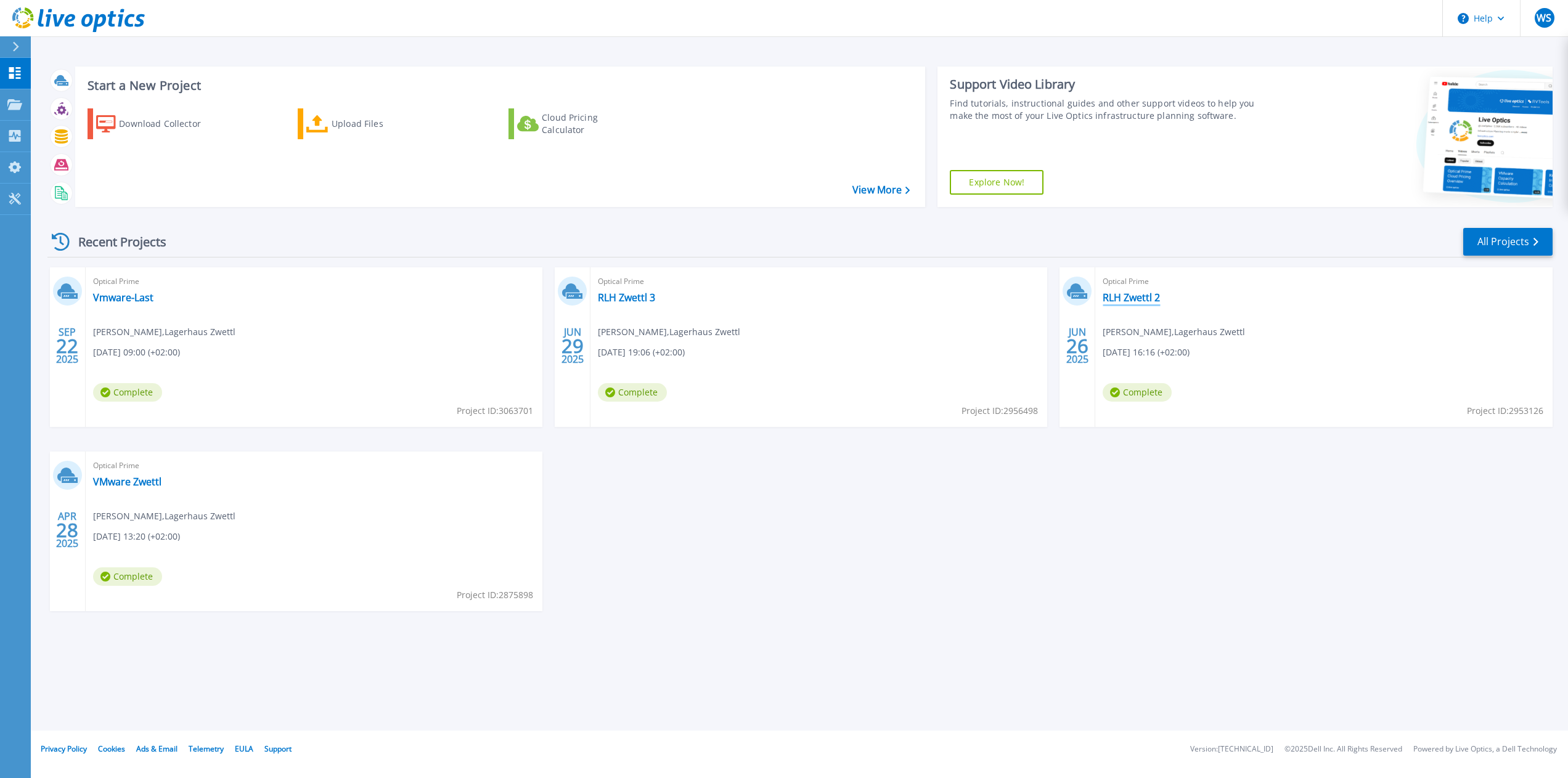
click at [1131, 297] on link "RLH Zwettl 2" at bounding box center [1132, 297] width 58 height 12
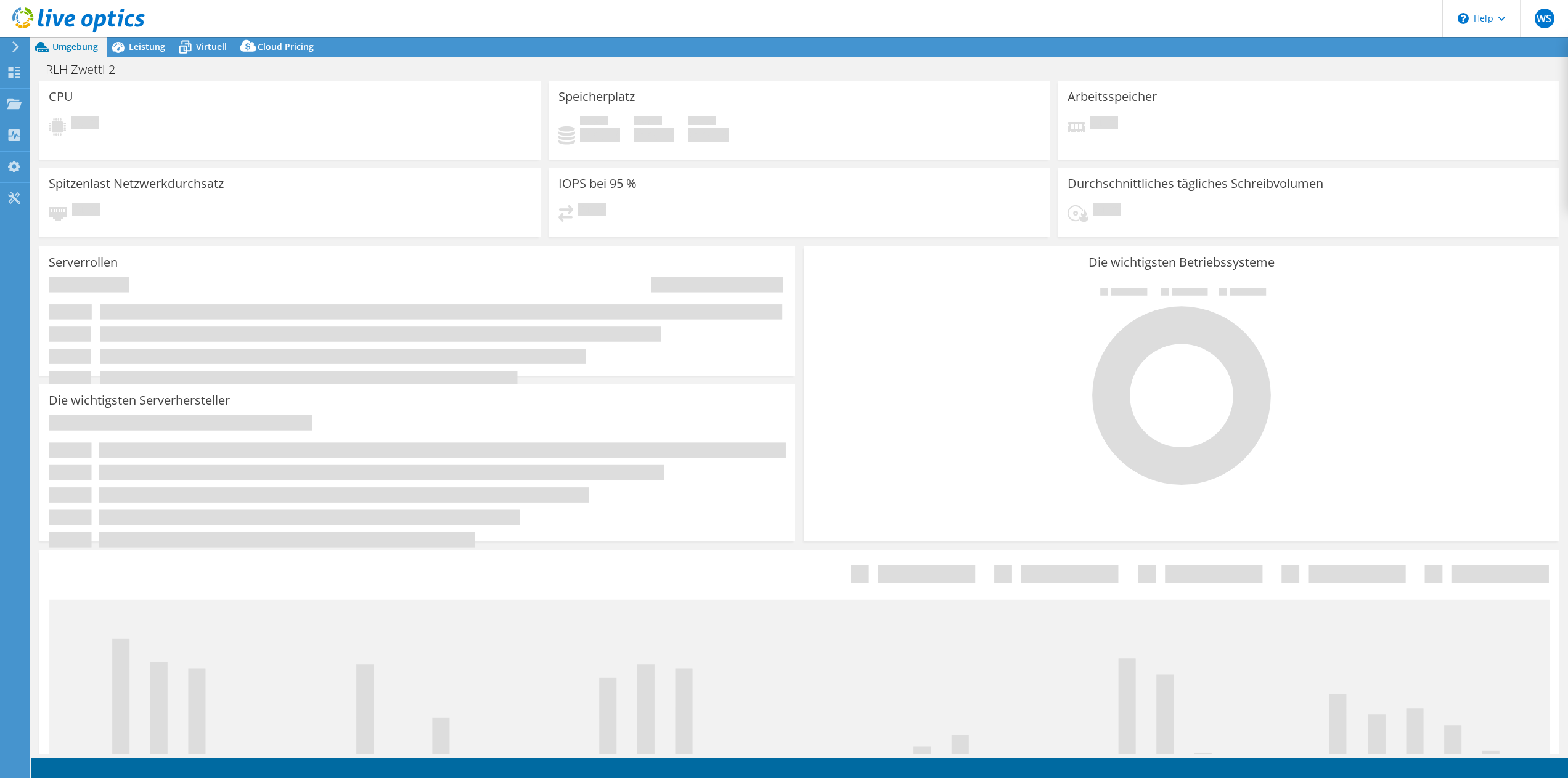
select select "USD"
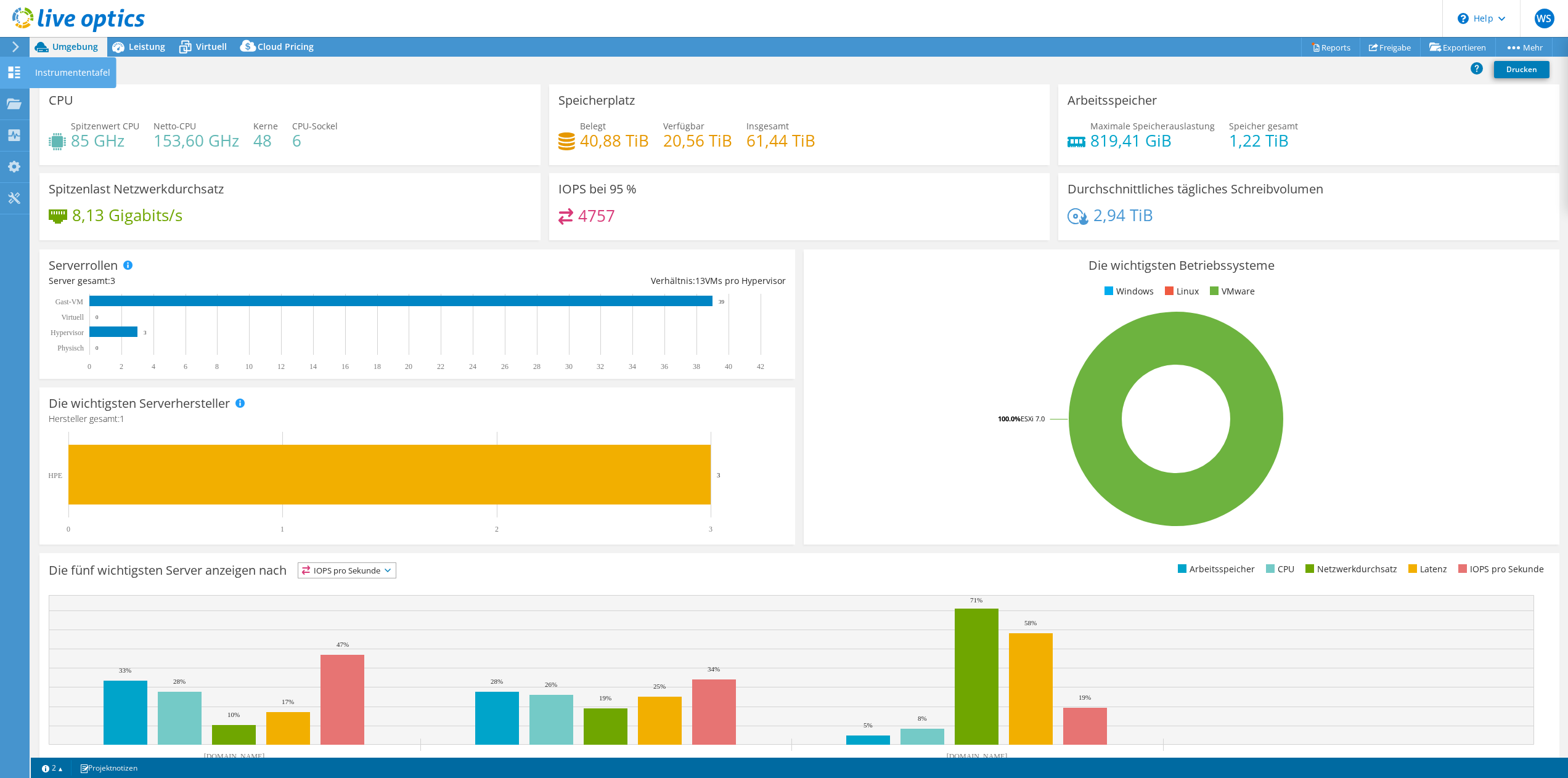
click at [13, 70] on icon at bounding box center [14, 72] width 15 height 12
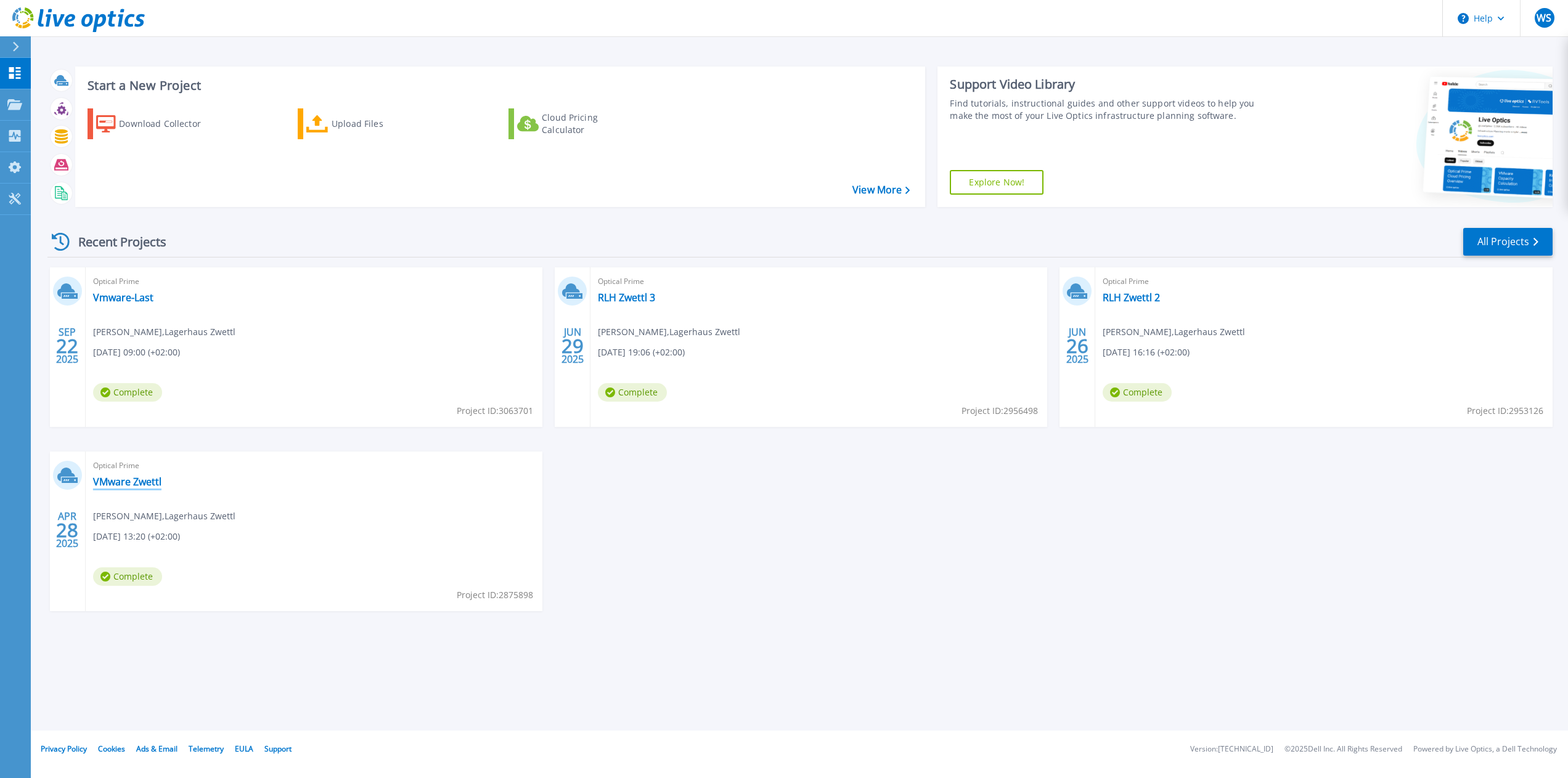
click at [111, 482] on link "VMware Zwettl" at bounding box center [127, 481] width 68 height 12
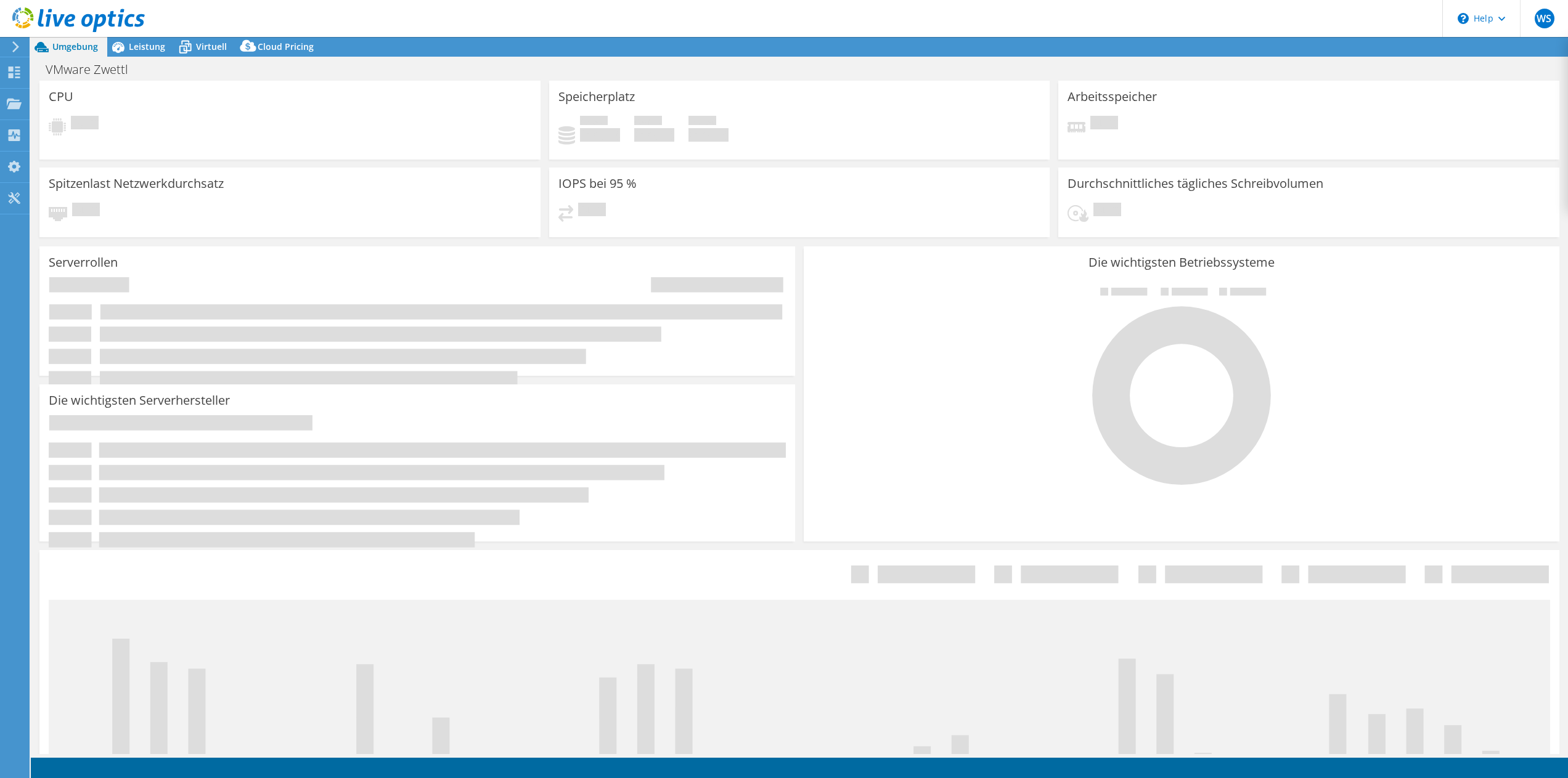
select select "EUFrankfurt"
select select "EUR"
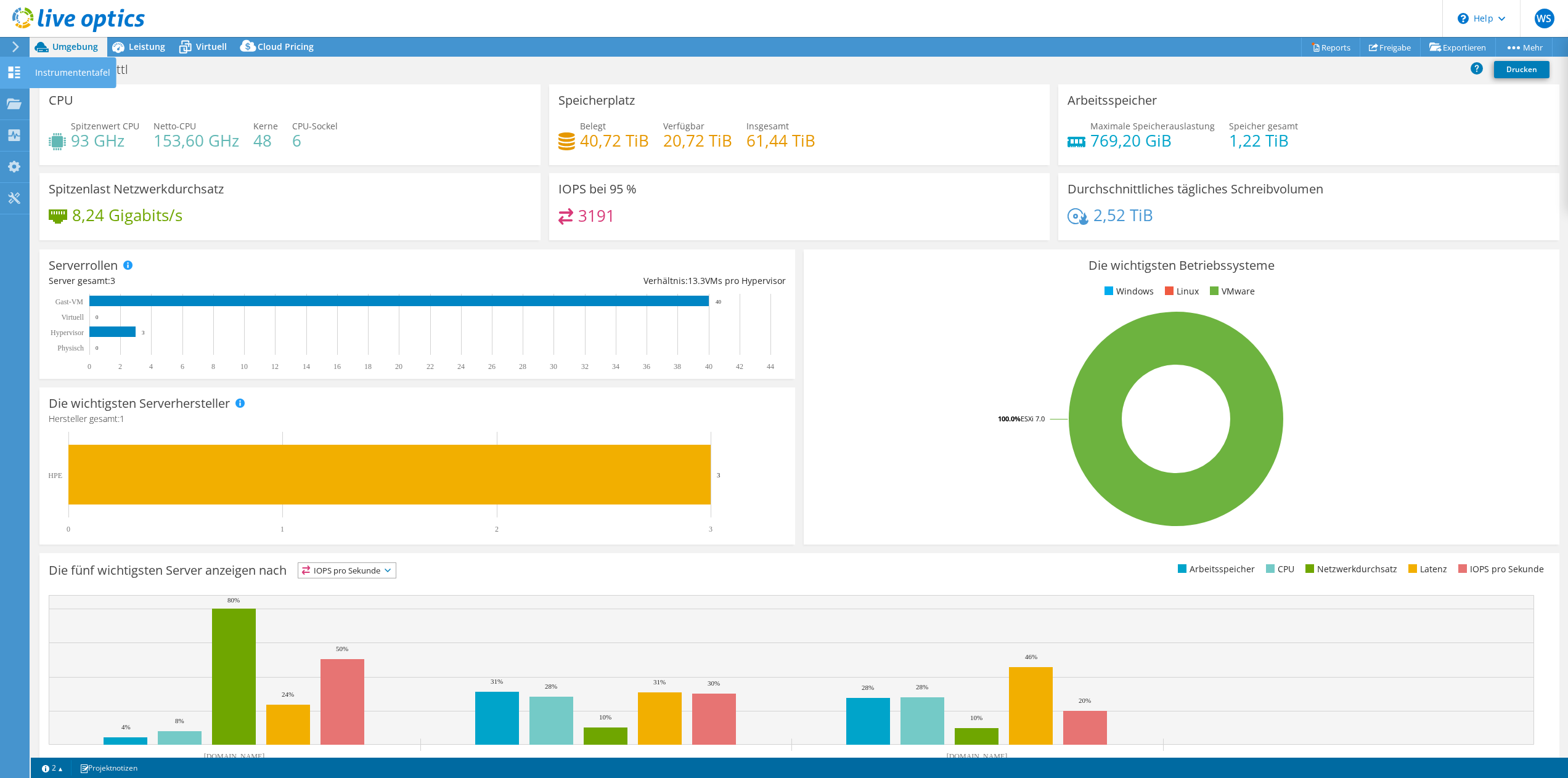
click at [17, 70] on use at bounding box center [14, 72] width 12 height 12
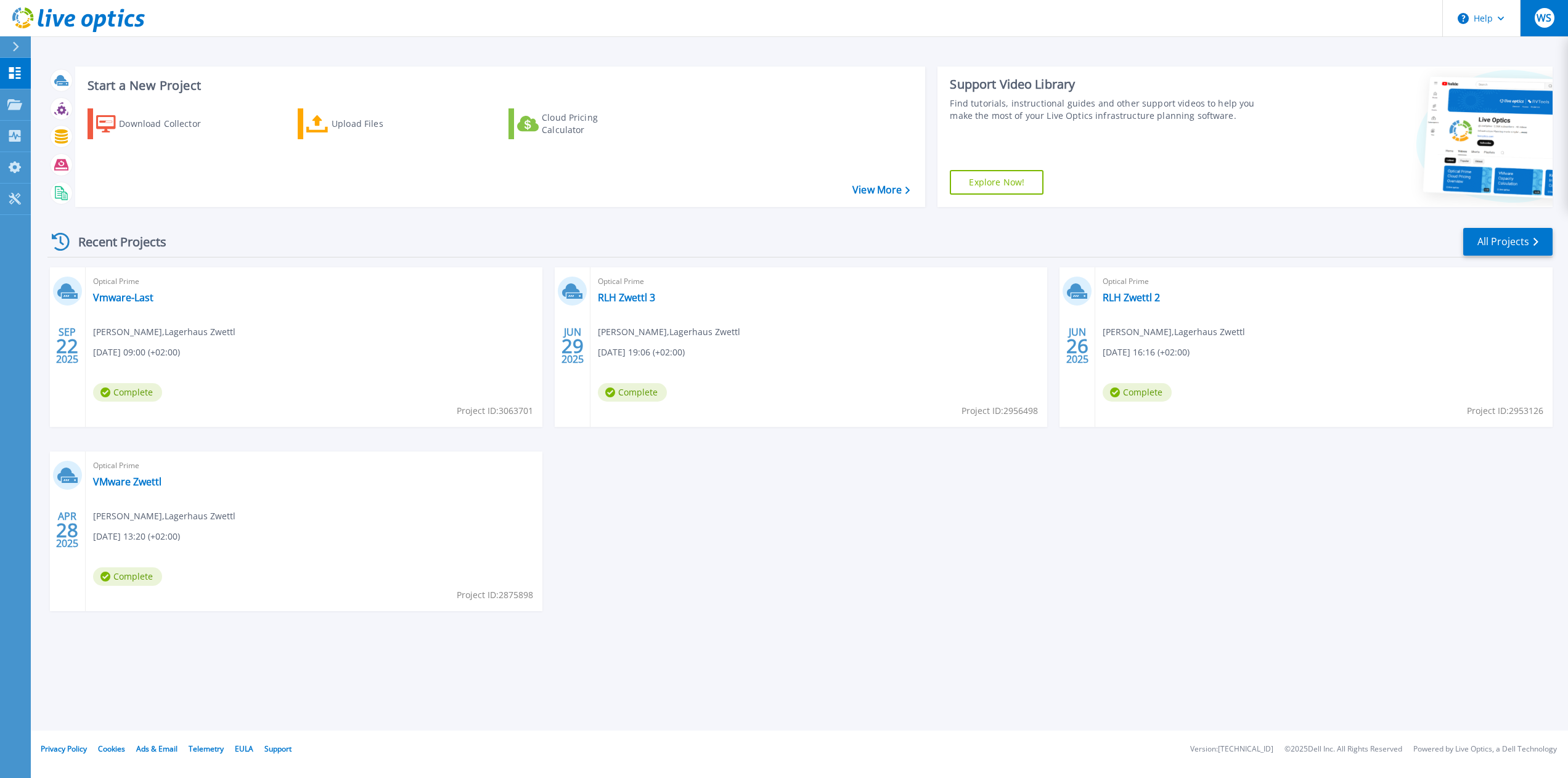
click at [1544, 19] on span "WS" at bounding box center [1544, 18] width 15 height 10
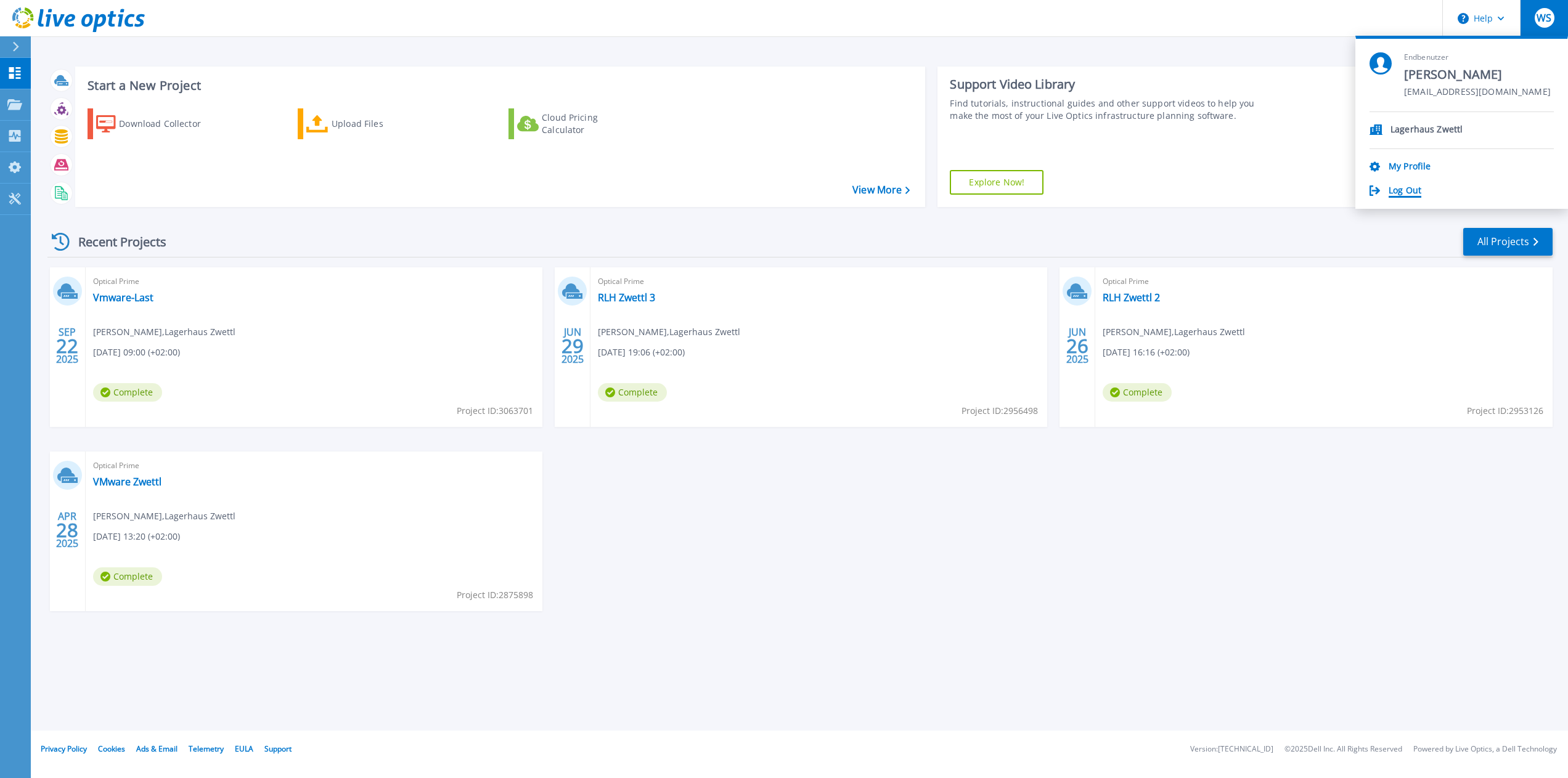
click at [1405, 192] on link "Log Out" at bounding box center [1405, 191] width 33 height 12
